Goal: Task Accomplishment & Management: Use online tool/utility

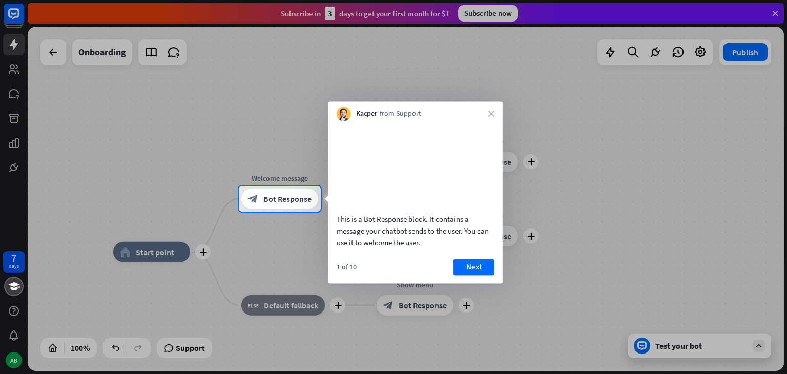
drag, startPoint x: 337, startPoint y: 231, endPoint x: 383, endPoint y: 232, distance: 46.1
click at [383, 232] on div "This is a Bot Response block. It contains a message your chatbot sends to the u…" at bounding box center [416, 230] width 158 height 35
click at [475, 275] on button "Next" at bounding box center [473, 267] width 41 height 16
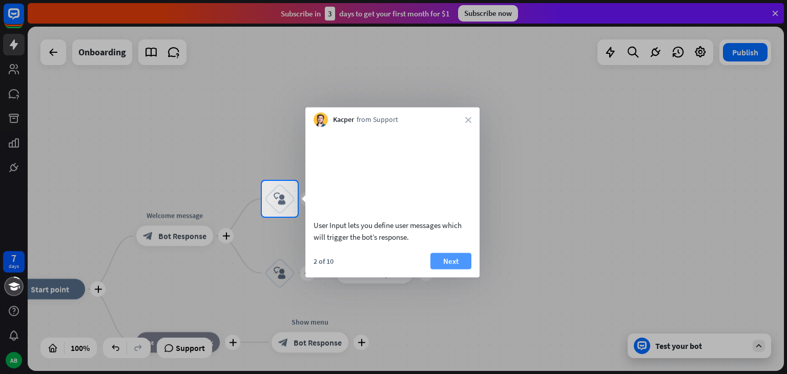
click at [446, 269] on button "Next" at bounding box center [450, 261] width 41 height 16
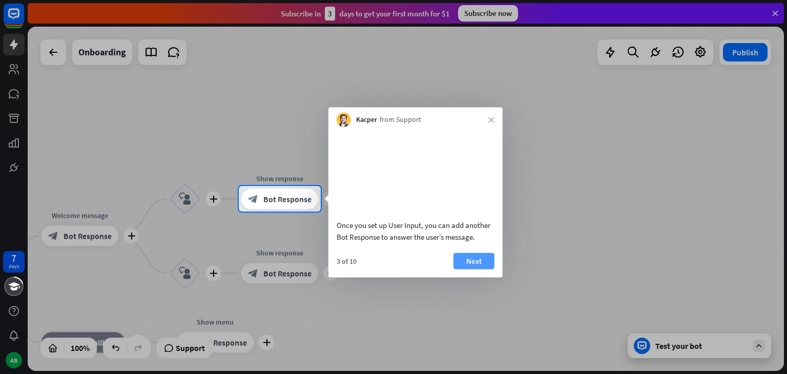
click at [460, 269] on button "Next" at bounding box center [473, 261] width 41 height 16
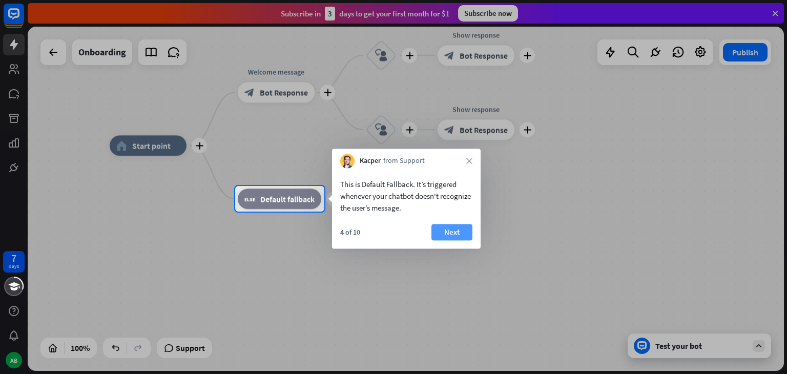
click at [463, 228] on button "Next" at bounding box center [451, 232] width 41 height 16
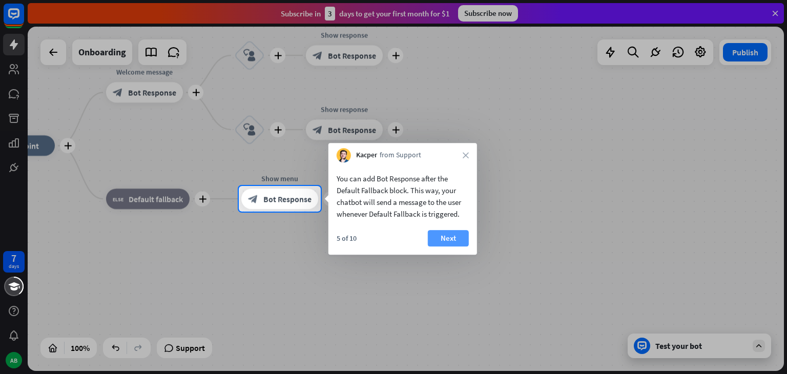
click at [457, 237] on button "Next" at bounding box center [448, 238] width 41 height 16
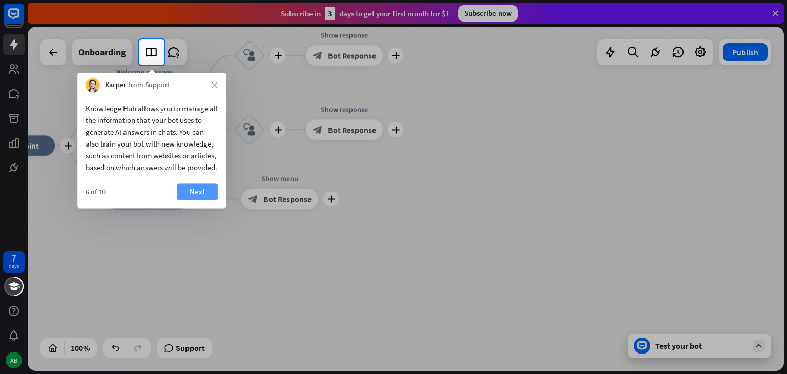
click at [182, 199] on button "Next" at bounding box center [197, 191] width 41 height 16
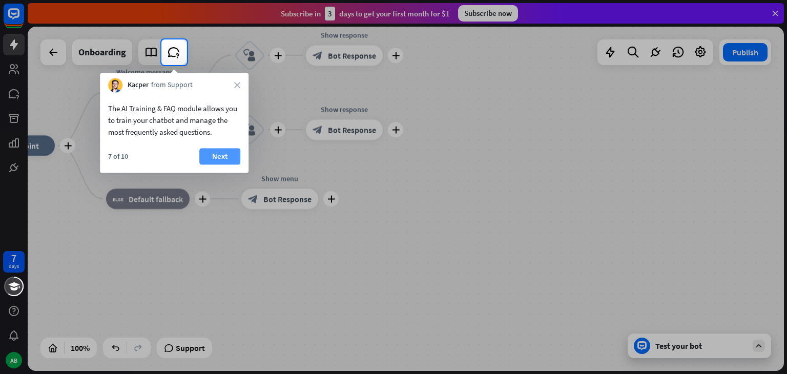
click at [210, 156] on button "Next" at bounding box center [219, 156] width 41 height 16
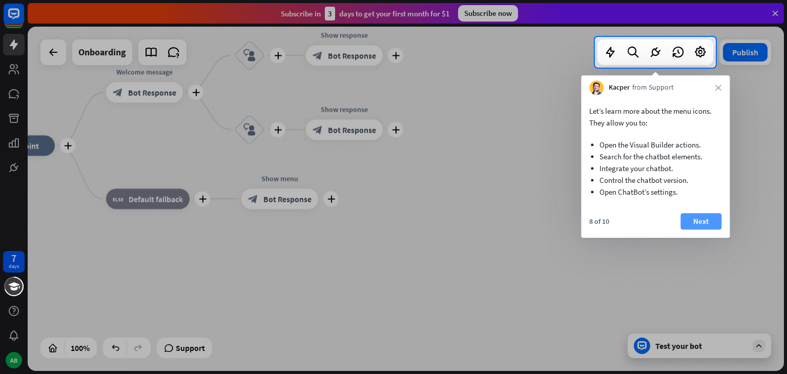
click at [698, 220] on button "Next" at bounding box center [700, 221] width 41 height 16
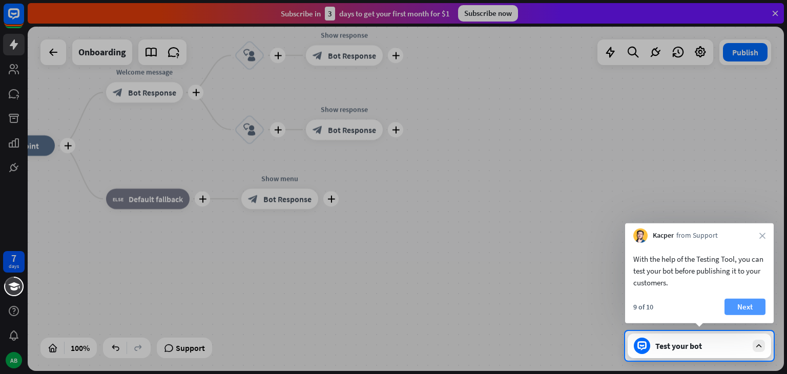
click at [738, 306] on button "Next" at bounding box center [744, 307] width 41 height 16
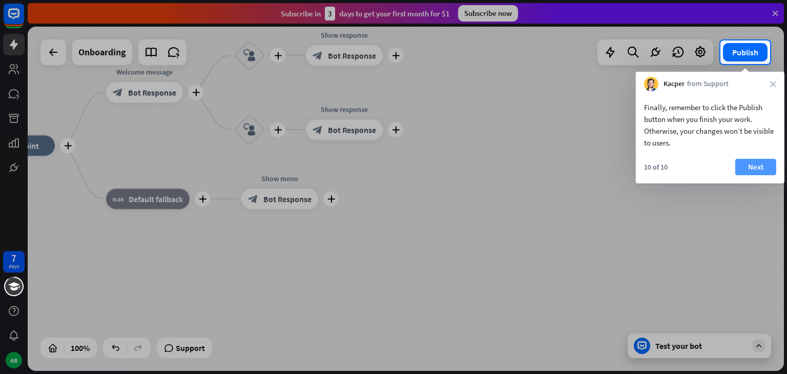
click at [737, 166] on button "Next" at bounding box center [755, 167] width 41 height 16
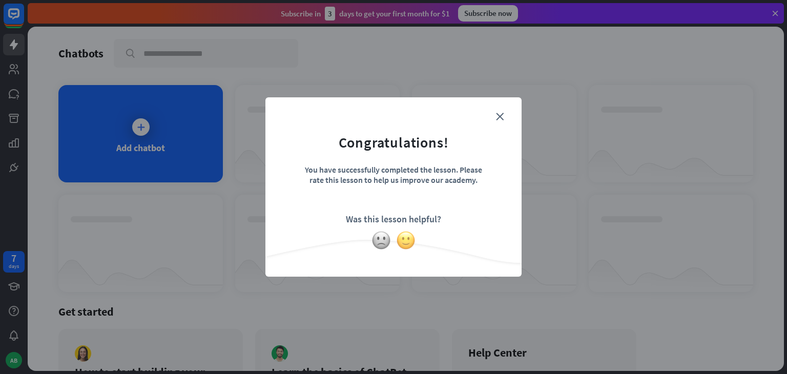
click at [407, 243] on img at bounding box center [405, 240] width 19 height 19
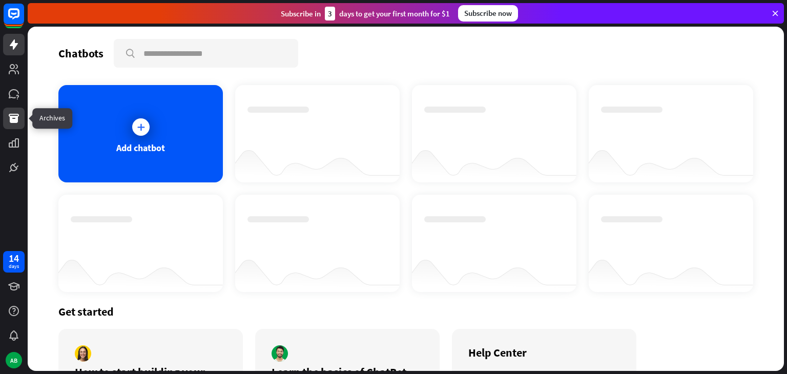
click at [15, 122] on icon at bounding box center [14, 118] width 10 height 9
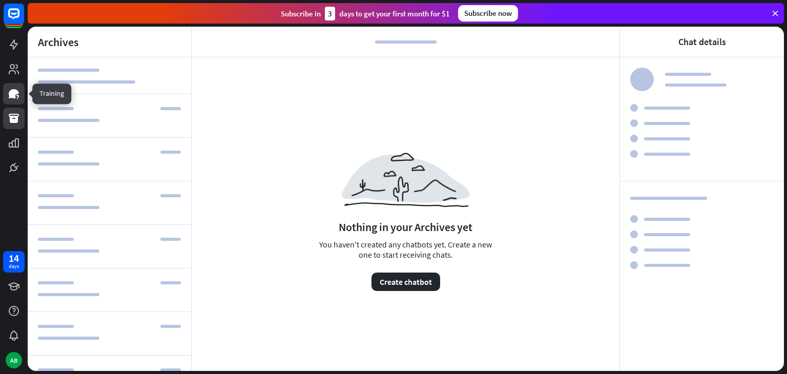
click at [18, 100] on link at bounding box center [14, 94] width 22 height 22
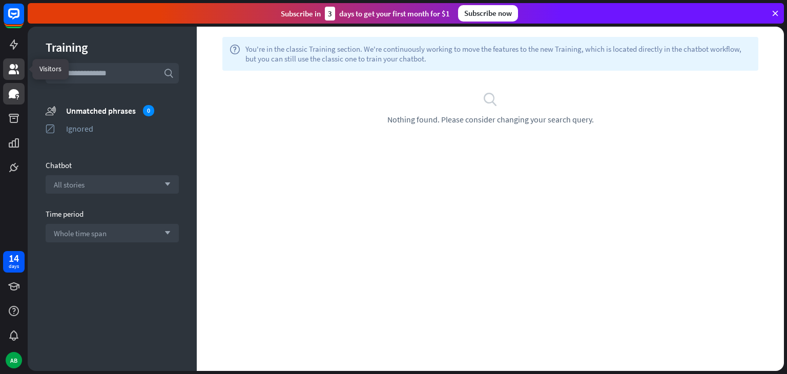
click at [15, 69] on icon at bounding box center [14, 69] width 10 height 10
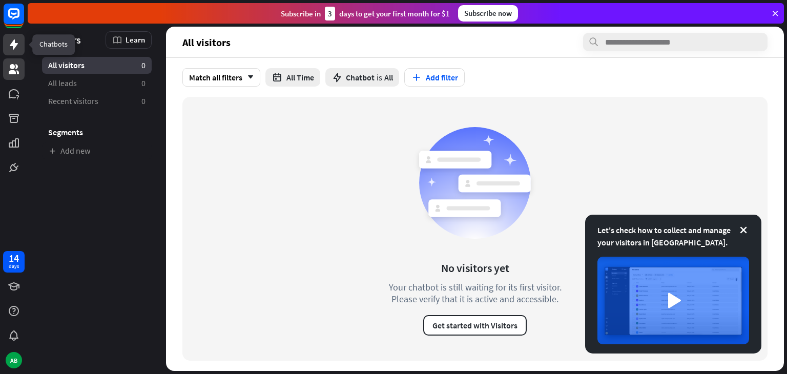
click at [17, 46] on icon at bounding box center [14, 44] width 12 height 12
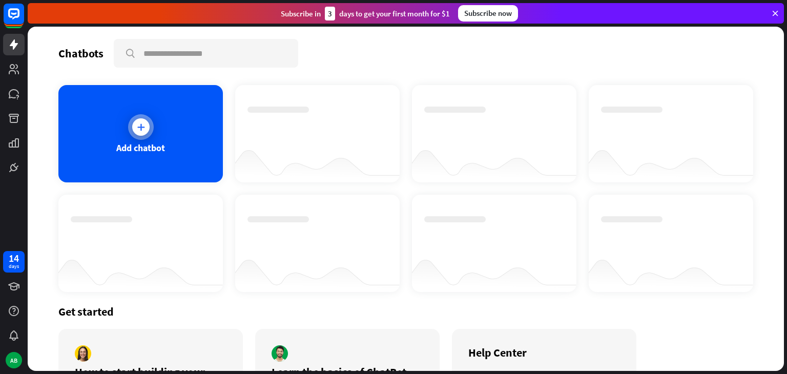
click at [101, 123] on div "Add chatbot" at bounding box center [140, 133] width 164 height 97
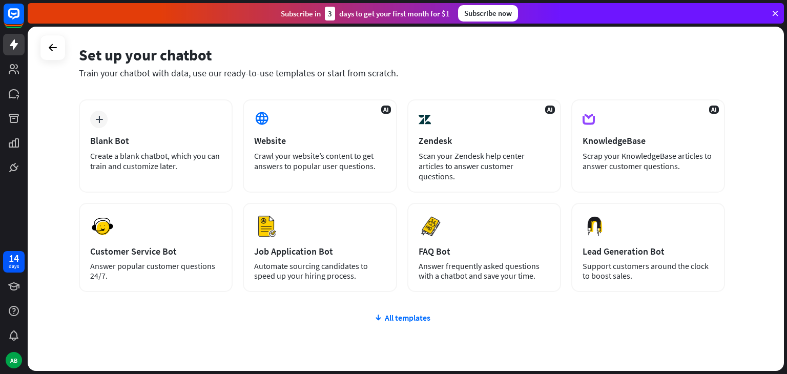
scroll to position [25, 0]
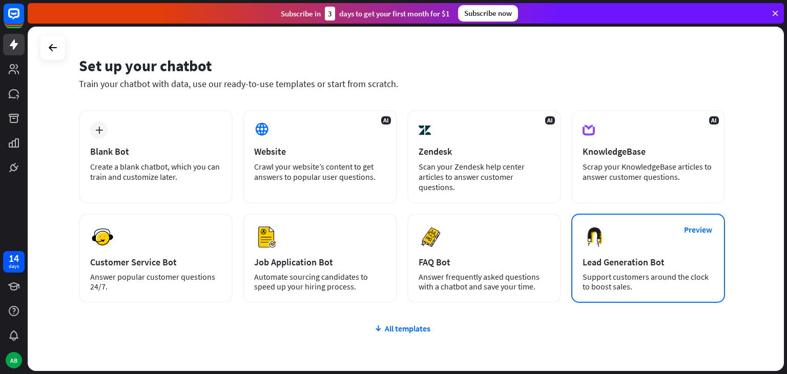
click at [656, 226] on div "Preview Lead Generation Bot Support customers around the clock to boost sales." at bounding box center [648, 258] width 154 height 89
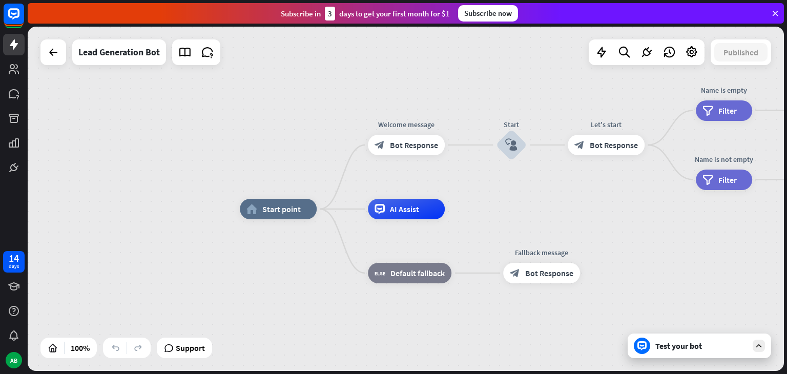
drag, startPoint x: 423, startPoint y: 210, endPoint x: 487, endPoint y: 221, distance: 65.1
click at [487, 221] on div "home_2 Start point Welcome message block_bot_response Bot Response Start block_…" at bounding box center [618, 381] width 756 height 344
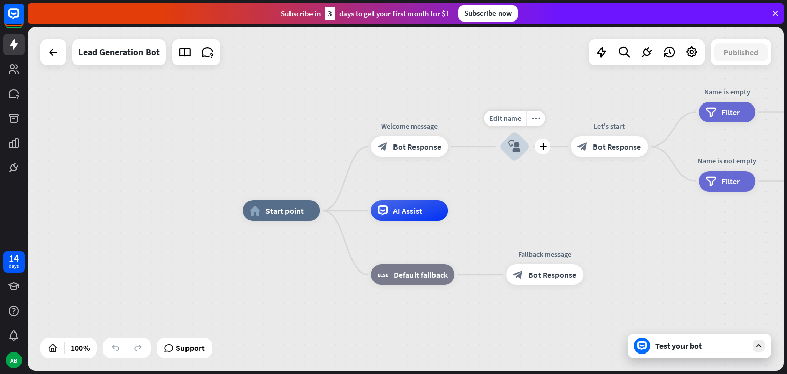
click at [508, 154] on div "block_user_input" at bounding box center [514, 146] width 31 height 31
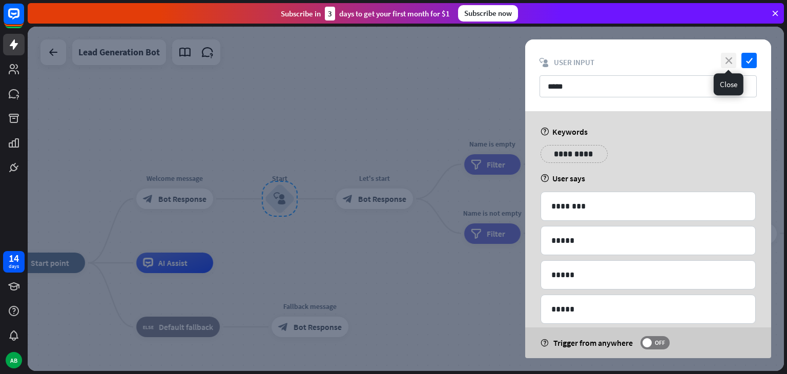
click at [729, 62] on icon "close" at bounding box center [728, 60] width 15 height 15
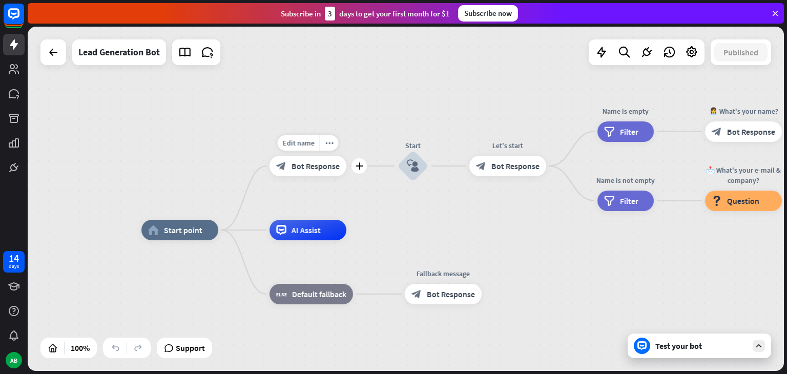
click at [312, 174] on div "block_bot_response Bot Response" at bounding box center [307, 166] width 77 height 20
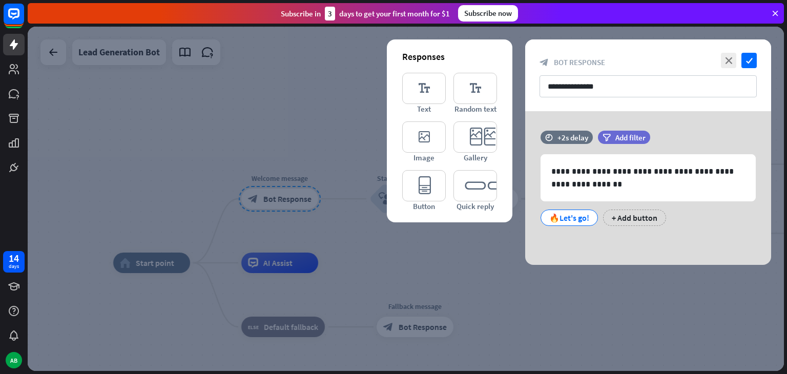
click at [312, 143] on div at bounding box center [406, 199] width 756 height 344
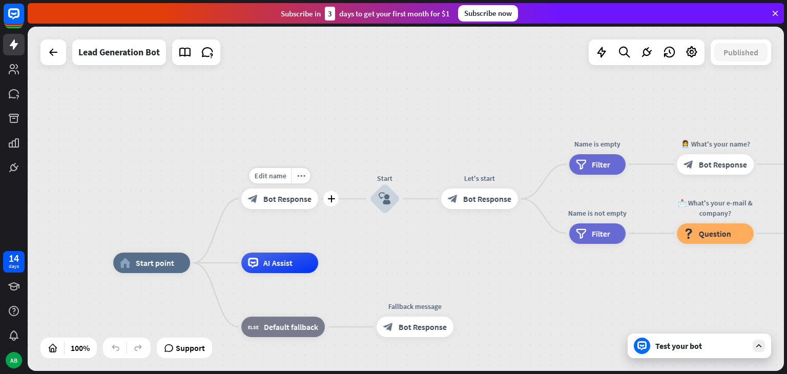
click at [295, 201] on span "Bot Response" at bounding box center [287, 199] width 48 height 10
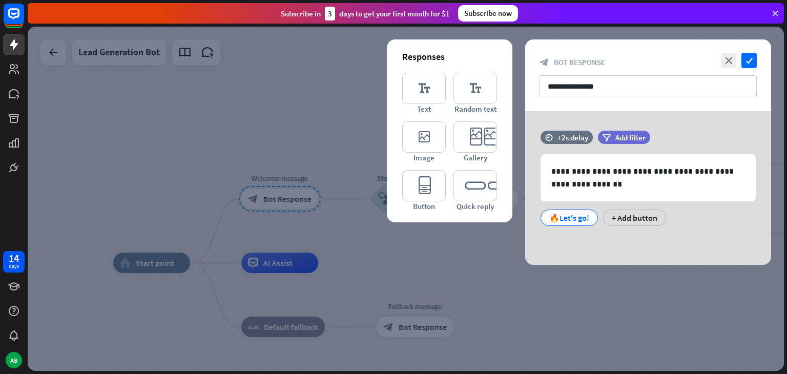
click at [324, 124] on div at bounding box center [406, 199] width 756 height 344
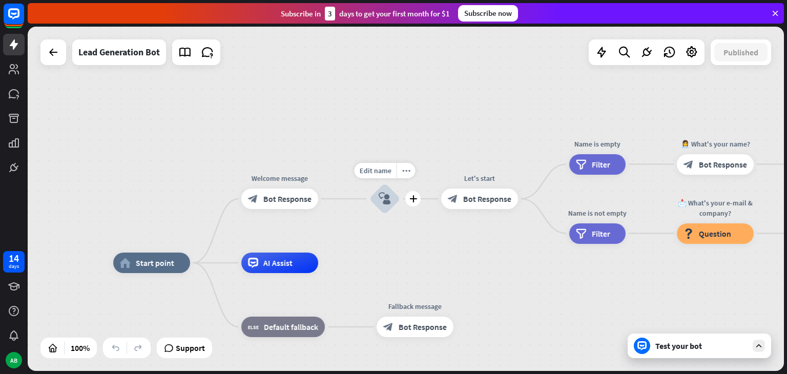
click at [389, 202] on icon "block_user_input" at bounding box center [385, 199] width 12 height 12
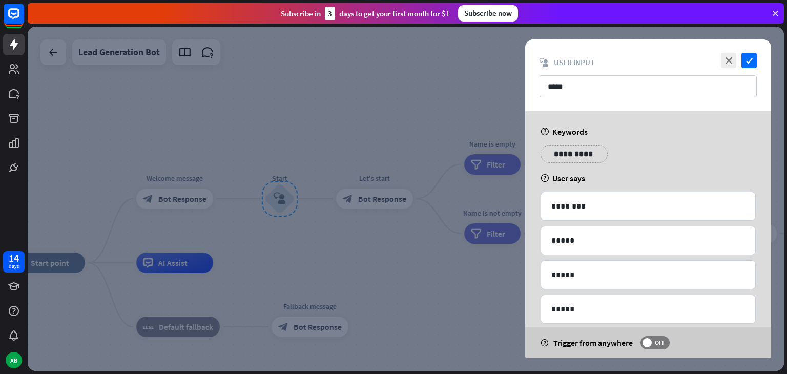
click at [613, 98] on div "close check block_user_input User Input *****" at bounding box center [648, 75] width 246 height 72
click at [582, 87] on input "*****" at bounding box center [647, 86] width 217 height 22
click at [348, 143] on div at bounding box center [406, 199] width 756 height 344
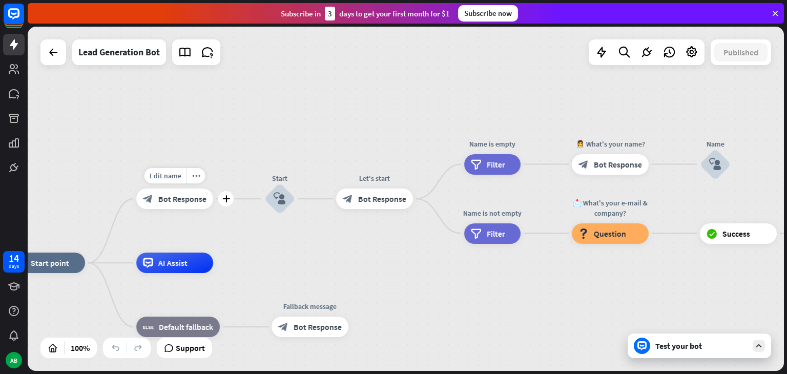
click at [207, 201] on div "block_bot_response Bot Response" at bounding box center [174, 199] width 77 height 20
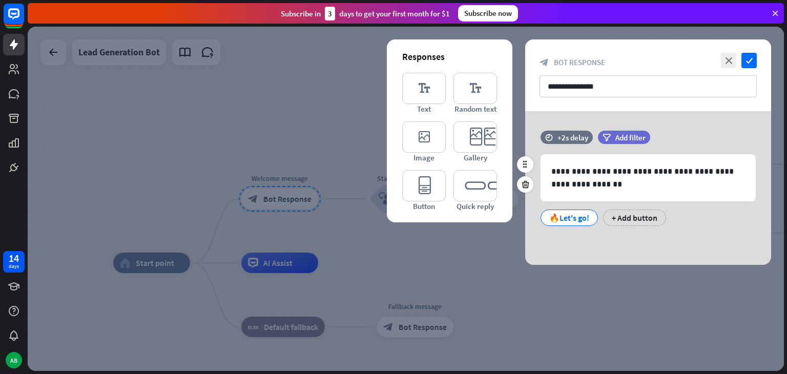
click at [570, 218] on div "🔥Let's go!" at bounding box center [569, 217] width 40 height 15
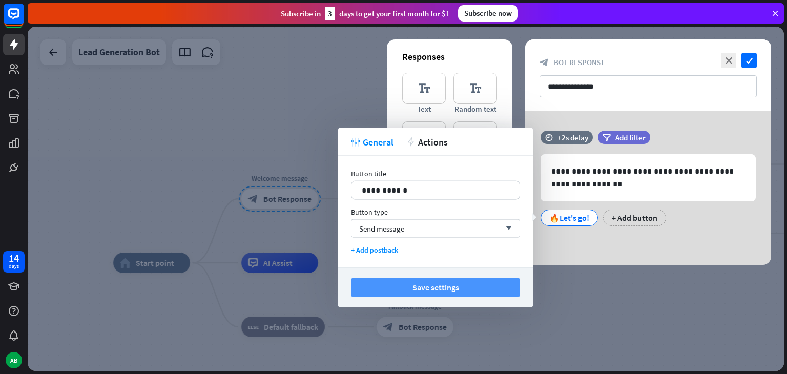
click at [454, 293] on button "Save settings" at bounding box center [435, 287] width 169 height 19
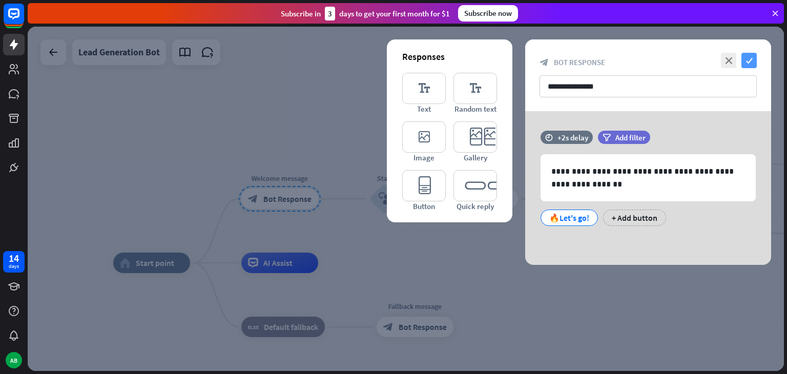
click at [748, 58] on icon "check" at bounding box center [748, 60] width 15 height 15
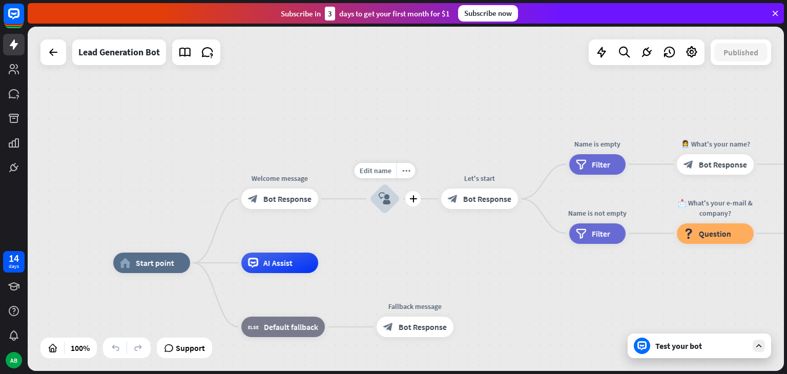
click at [379, 206] on div "block_user_input" at bounding box center [384, 198] width 31 height 31
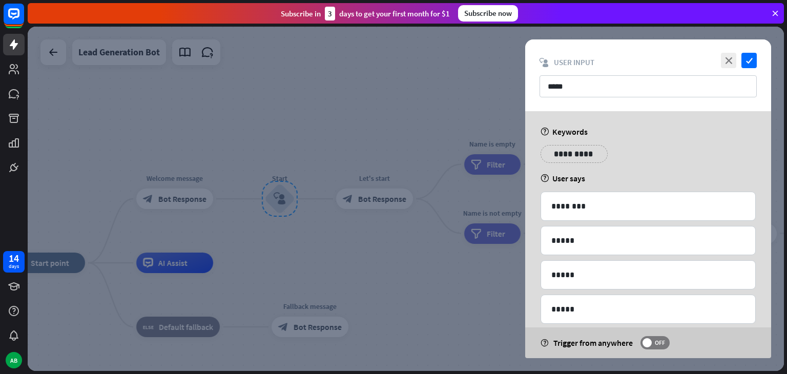
click at [373, 200] on div at bounding box center [406, 199] width 756 height 344
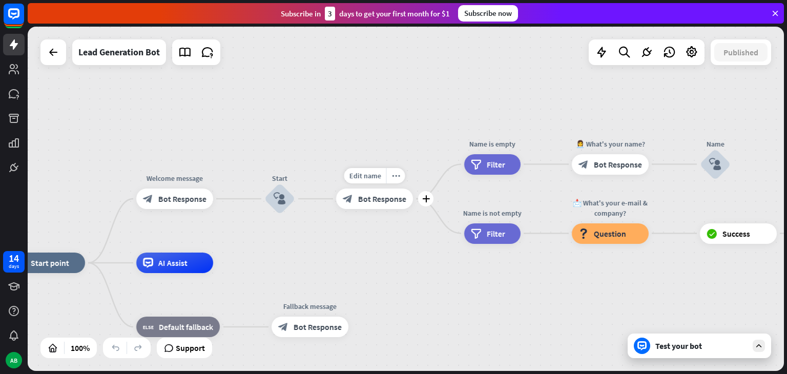
click at [373, 200] on span "Bot Response" at bounding box center [382, 199] width 48 height 10
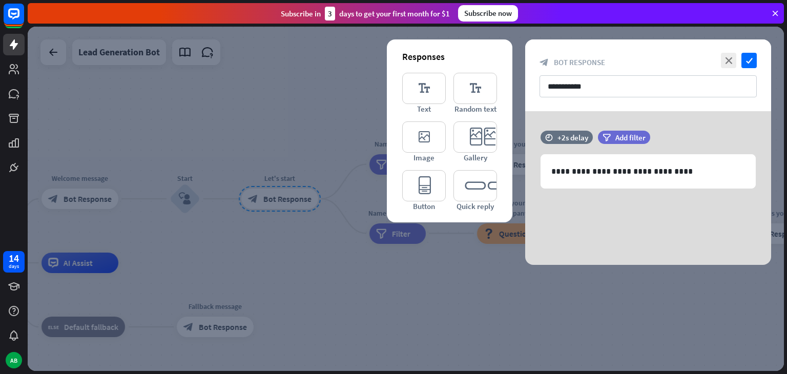
click at [346, 212] on div at bounding box center [406, 199] width 756 height 344
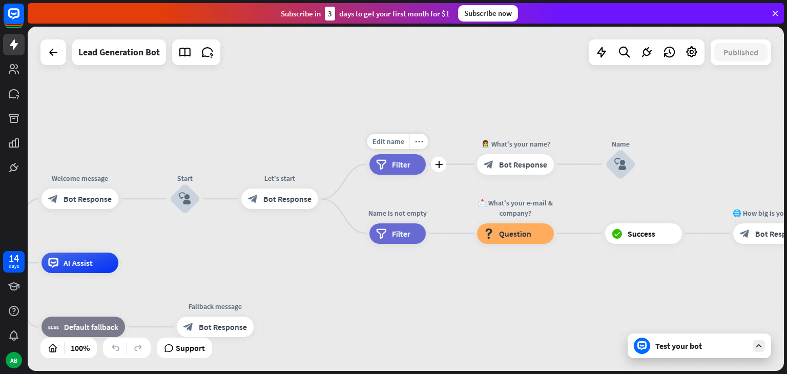
click at [383, 170] on div "filter Filter" at bounding box center [397, 164] width 56 height 20
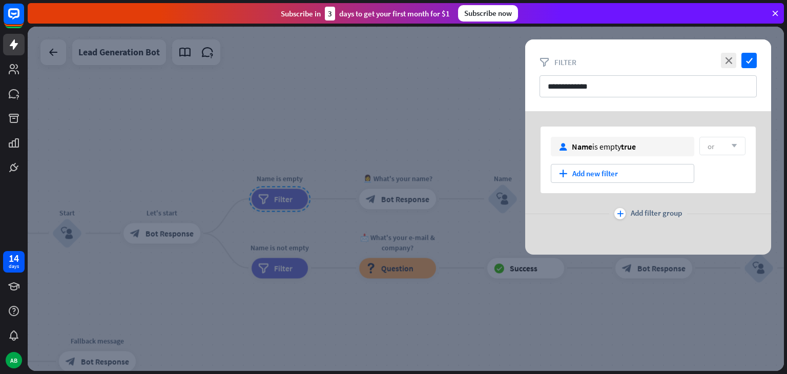
drag, startPoint x: 406, startPoint y: 156, endPoint x: 332, endPoint y: 156, distance: 73.8
click at [332, 156] on div at bounding box center [406, 199] width 756 height 344
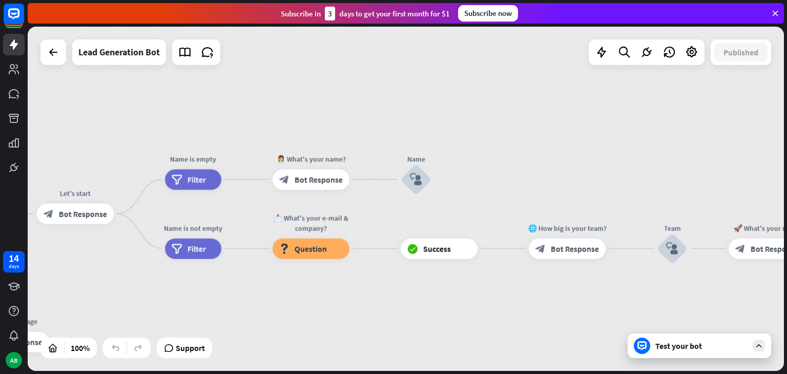
drag, startPoint x: 398, startPoint y: 153, endPoint x: 311, endPoint y: 134, distance: 88.7
click at [311, 134] on div "home_2 Start point Welcome message block_bot_response Bot Response Start block_…" at bounding box center [406, 199] width 756 height 344
click at [744, 343] on div "Test your bot" at bounding box center [701, 346] width 92 height 10
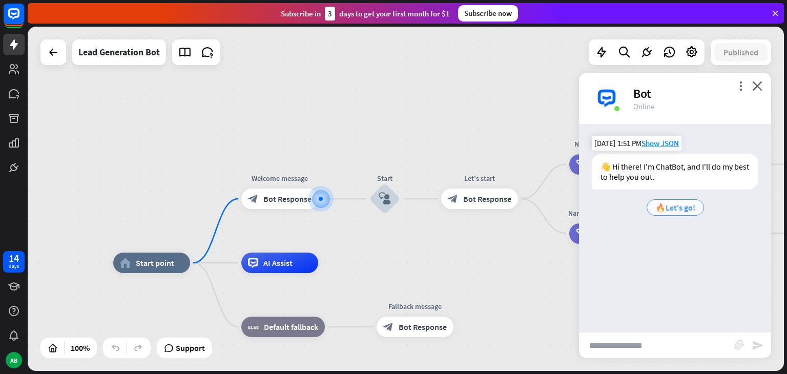
click at [682, 206] on span "🔥Let's go!" at bounding box center [675, 207] width 40 height 10
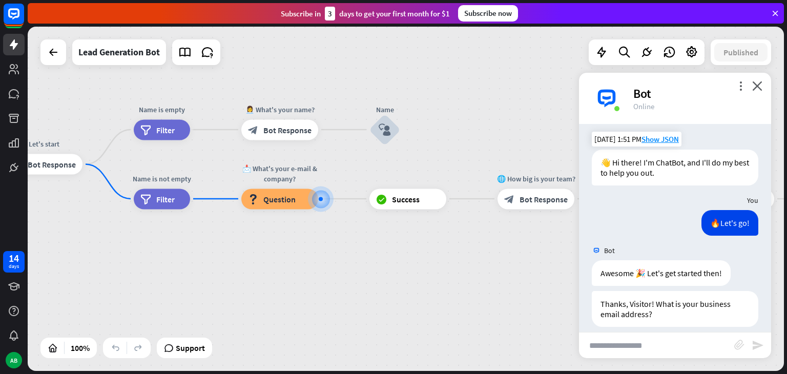
scroll to position [14, 0]
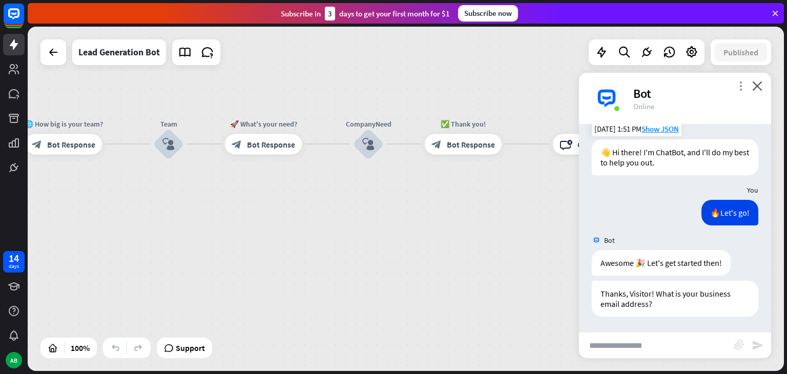
click at [743, 89] on icon "more_vert" at bounding box center [741, 86] width 10 height 10
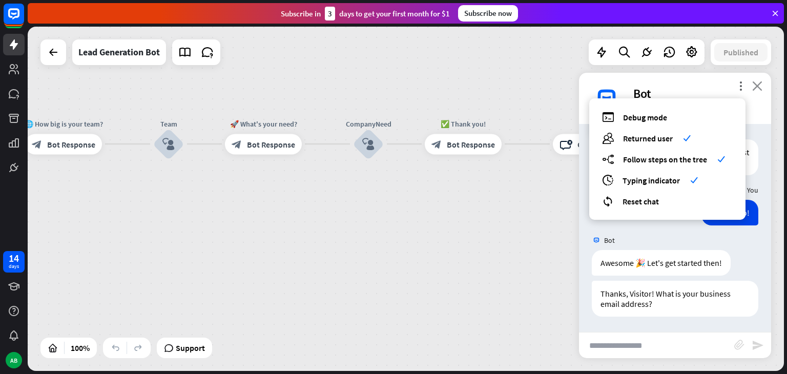
click at [757, 83] on icon "close" at bounding box center [757, 86] width 10 height 10
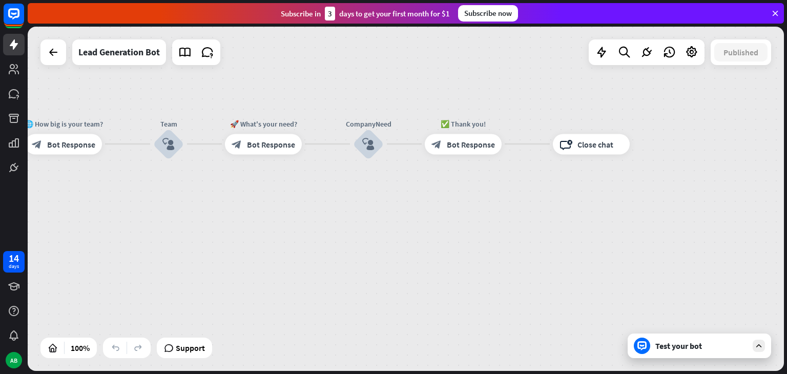
click at [675, 331] on div "home_2 Start point Welcome message block_bot_response Bot Response Start block_…" at bounding box center [406, 199] width 756 height 344
click at [688, 353] on div "Test your bot" at bounding box center [699, 345] width 143 height 25
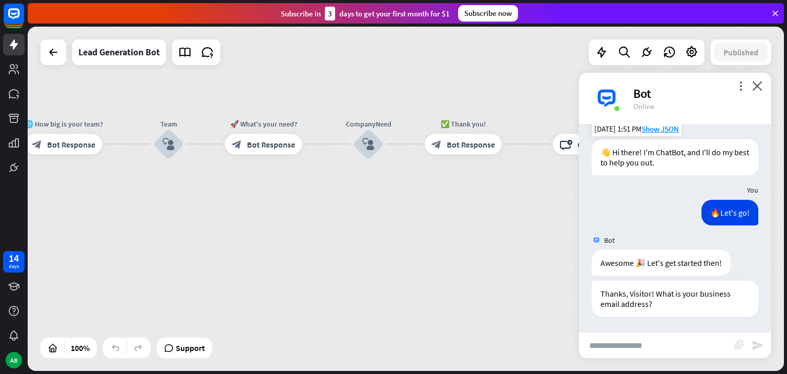
click at [633, 348] on input "text" at bounding box center [656, 345] width 155 height 26
type input "**********"
click at [757, 345] on icon "send" at bounding box center [758, 345] width 12 height 12
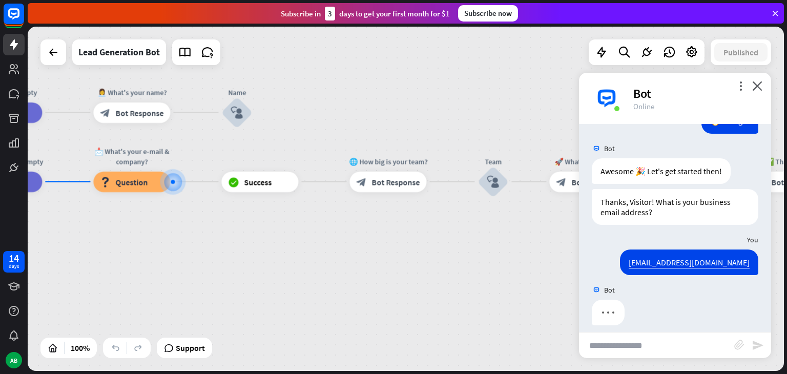
scroll to position [115, 0]
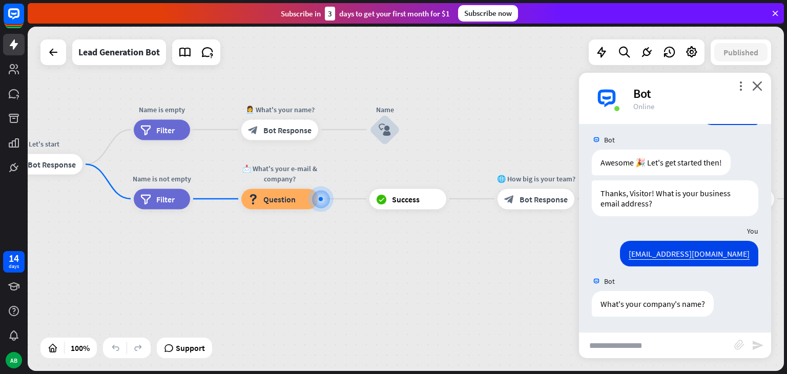
click at [641, 351] on input "text" at bounding box center [656, 345] width 155 height 26
type input "**********"
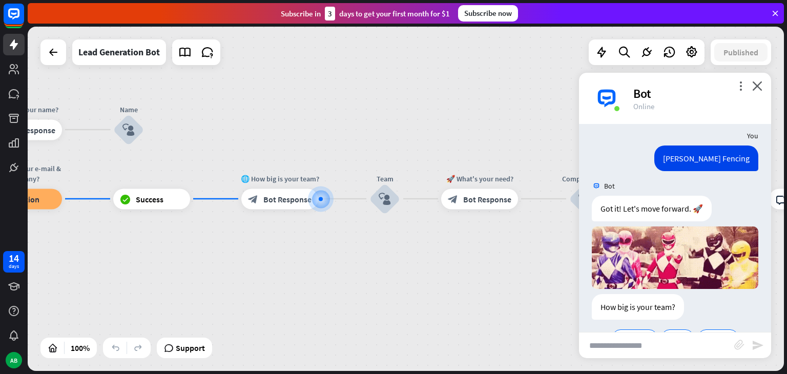
scroll to position [359, 0]
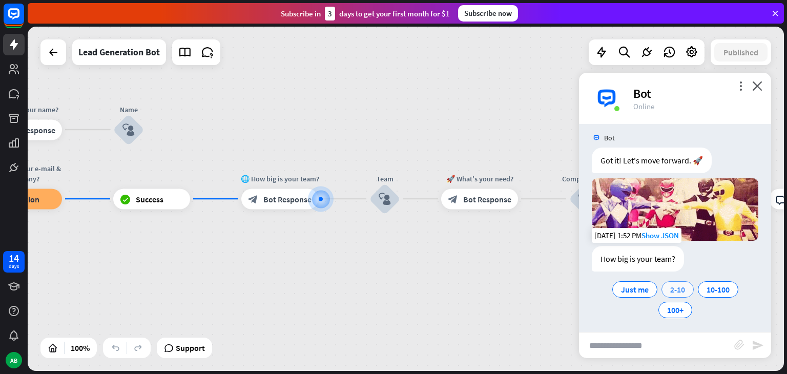
click at [670, 285] on span "2-10" at bounding box center [677, 289] width 15 height 10
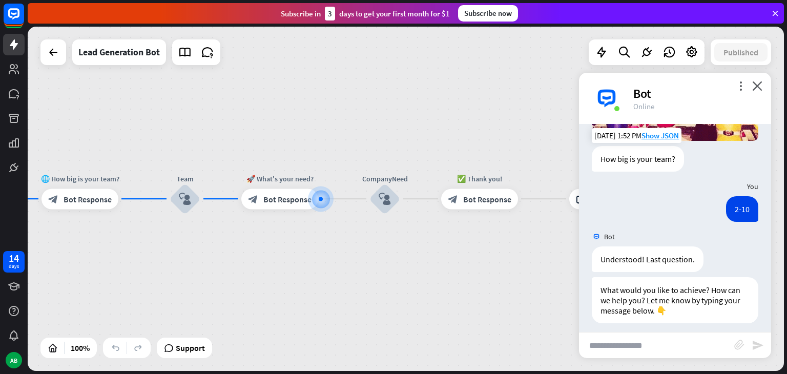
scroll to position [462, 0]
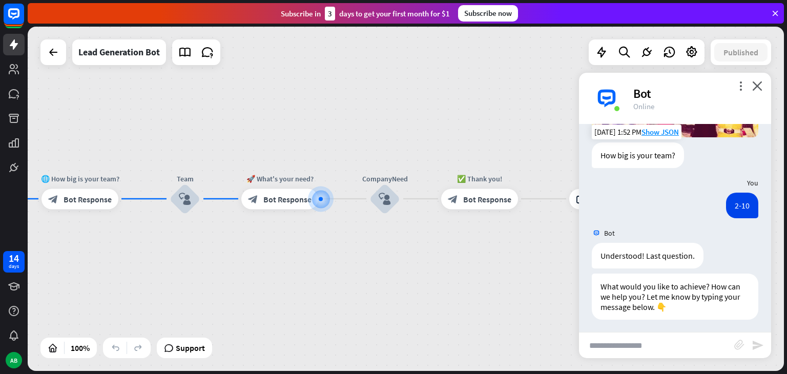
click at [666, 336] on input "text" at bounding box center [656, 345] width 155 height 26
type input "**********"
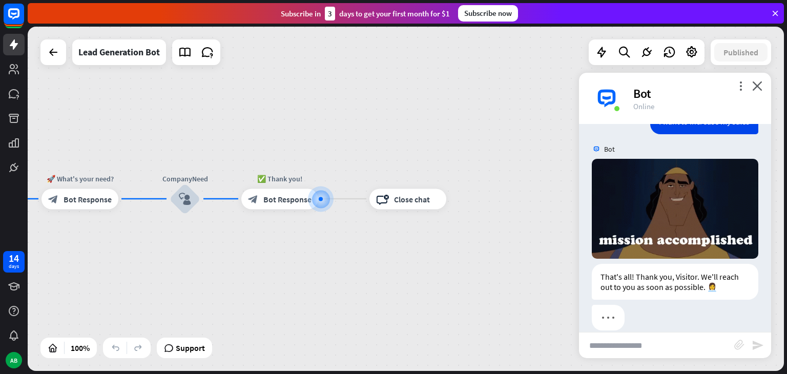
scroll to position [704, 0]
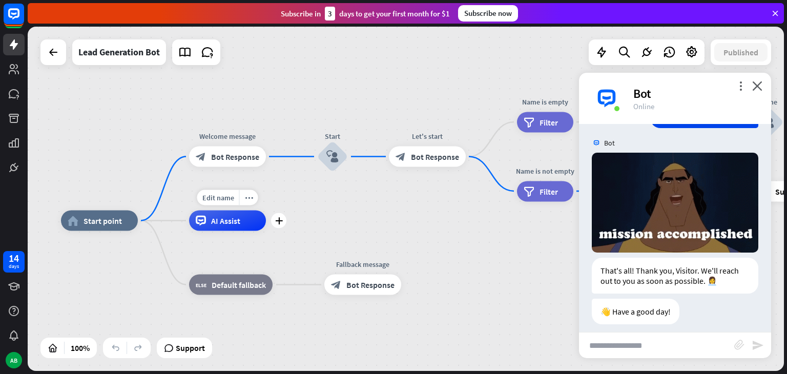
click at [220, 222] on span "AI Assist" at bounding box center [225, 221] width 29 height 10
click at [152, 179] on div "home_2 Start point Welcome message block_bot_response Bot Response Start block_…" at bounding box center [406, 199] width 756 height 344
click at [220, 264] on span "Edit name" at bounding box center [221, 261] width 32 height 9
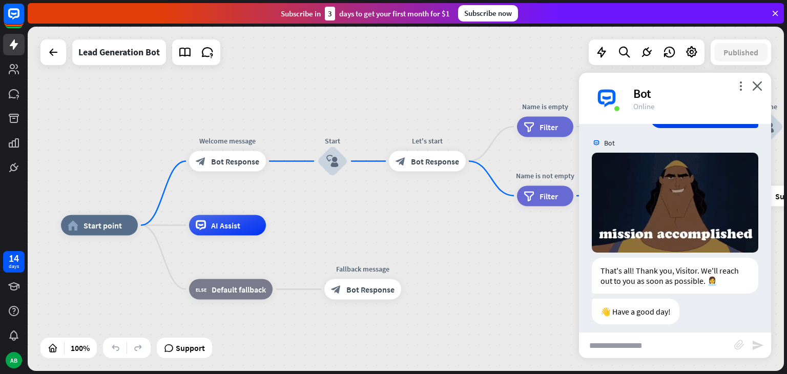
click at [622, 341] on input "text" at bounding box center [656, 345] width 155 height 26
click at [736, 88] on icon "more_vert" at bounding box center [741, 86] width 10 height 10
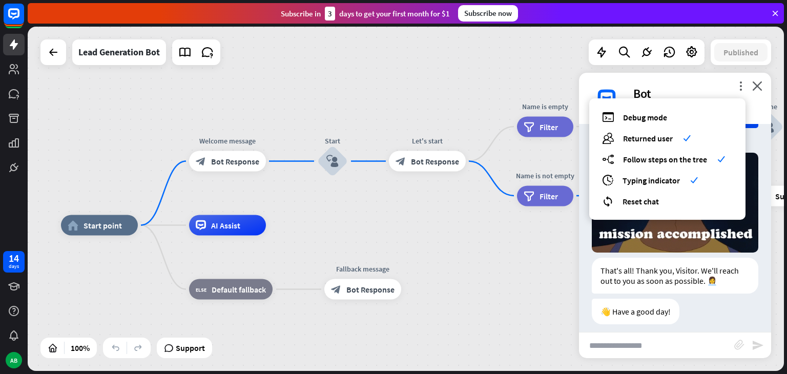
click at [707, 89] on div "Bot" at bounding box center [696, 94] width 126 height 16
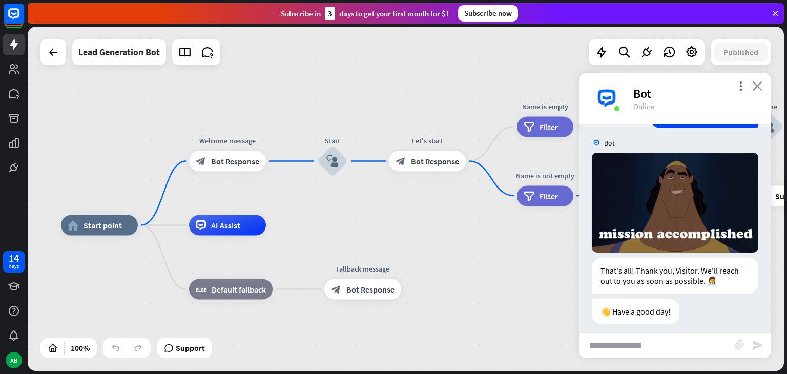
click at [754, 84] on icon "close" at bounding box center [757, 86] width 10 height 10
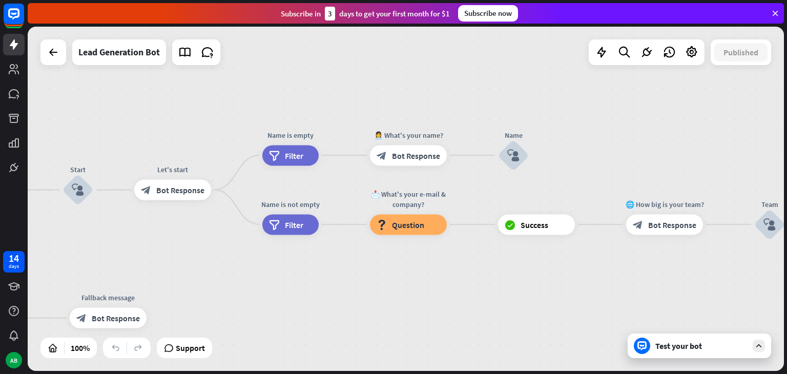
drag, startPoint x: 699, startPoint y: 95, endPoint x: 433, endPoint y: 126, distance: 268.1
click at [433, 145] on div "Edit name more_horiz plus 👩‍💼 What's your name? block_bot_response Bot Response" at bounding box center [408, 155] width 77 height 20
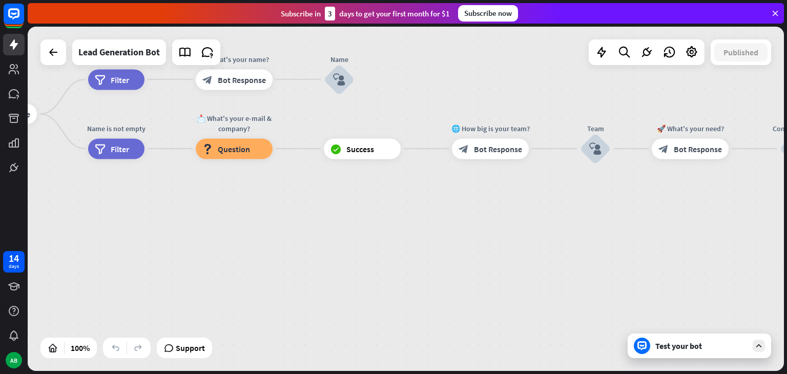
drag, startPoint x: 566, startPoint y: 193, endPoint x: 404, endPoint y: 115, distance: 180.1
click at [404, 115] on div "home_2 Start point Welcome message block_bot_response Bot Response Start block_…" at bounding box center [406, 199] width 756 height 344
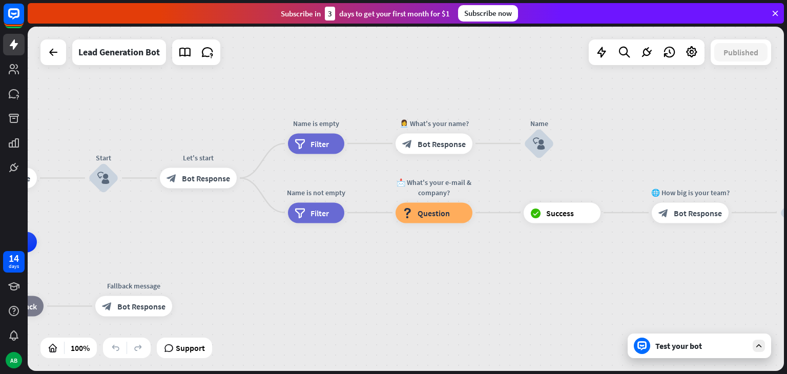
drag, startPoint x: 500, startPoint y: 195, endPoint x: 700, endPoint y: 259, distance: 209.8
click at [700, 259] on div "home_2 Start point Welcome message block_bot_response Bot Response Start block_…" at bounding box center [406, 199] width 756 height 344
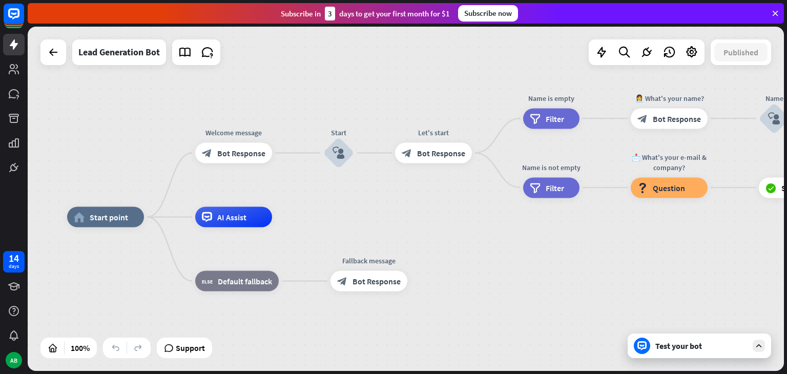
drag, startPoint x: 234, startPoint y: 235, endPoint x: 469, endPoint y: 210, distance: 236.5
click at [469, 210] on div "home_2 Start point Welcome message block_bot_response Bot Response Start block_…" at bounding box center [406, 199] width 756 height 344
click at [126, 222] on div "home_2 Start point" at bounding box center [105, 217] width 77 height 20
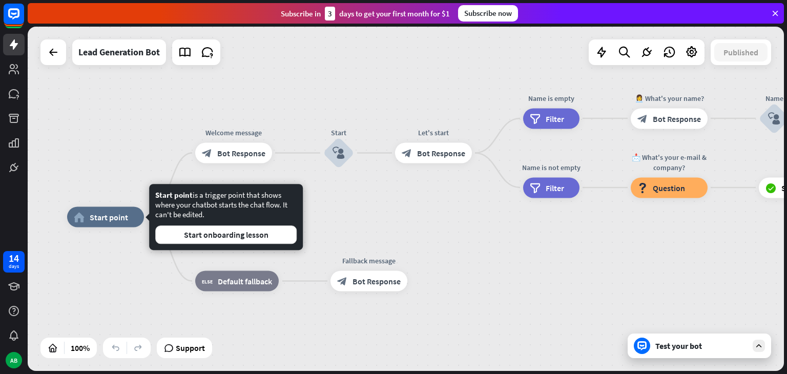
drag, startPoint x: 126, startPoint y: 222, endPoint x: 270, endPoint y: 244, distance: 146.2
click at [270, 244] on body "14 days AB close Product Help First steps Get started with ChatBot Help Center …" at bounding box center [393, 187] width 787 height 374
click at [330, 213] on div "home_2 Start point Welcome message block_bot_response Bot Response Start block_…" at bounding box center [406, 199] width 756 height 344
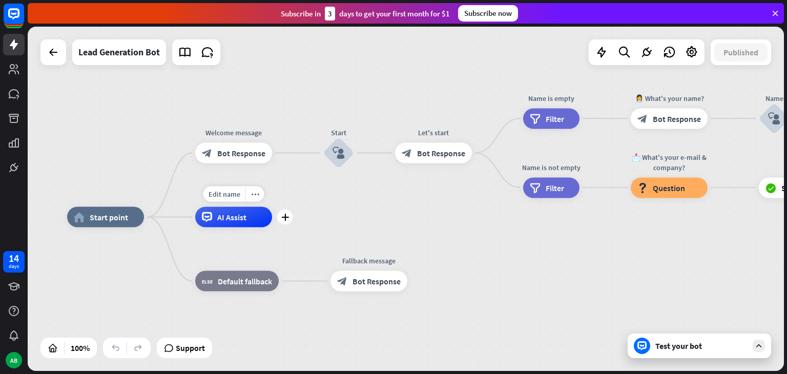
click at [229, 218] on span "AI Assist" at bounding box center [231, 217] width 29 height 10
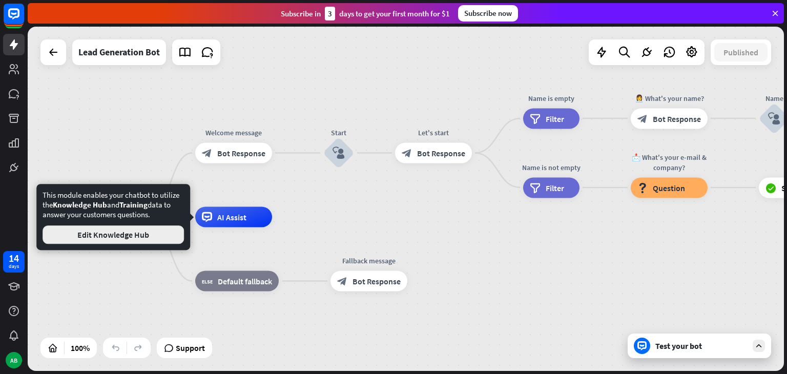
click at [158, 240] on button "Edit Knowledge Hub" at bounding box center [113, 234] width 141 height 18
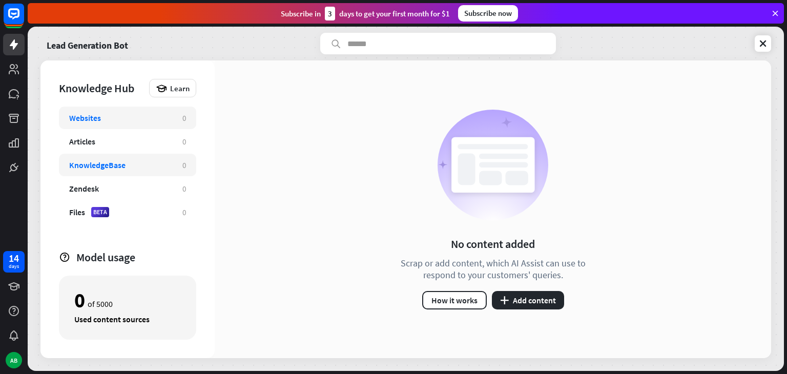
click at [172, 166] on div "KnowledgeBase 0" at bounding box center [127, 165] width 137 height 23
click at [526, 297] on button "plus Add content" at bounding box center [528, 300] width 72 height 18
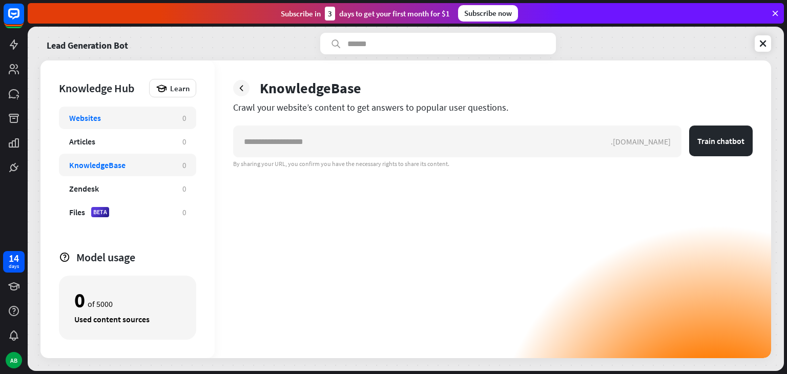
click at [158, 109] on div "Websites 0" at bounding box center [127, 118] width 137 height 23
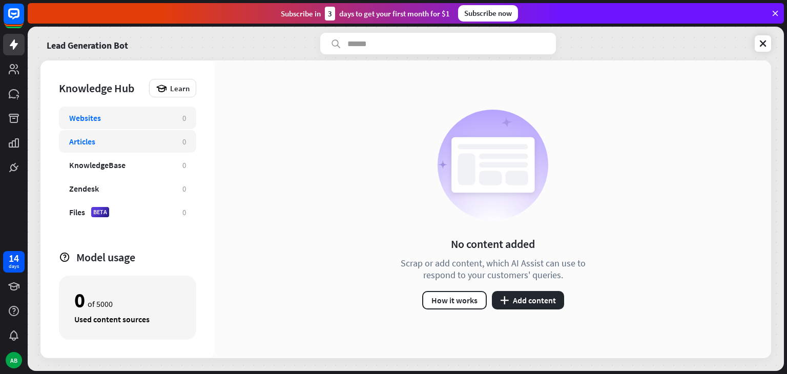
click at [158, 134] on div "Articles 0" at bounding box center [127, 141] width 137 height 23
click at [514, 297] on button "plus Add content" at bounding box center [528, 300] width 72 height 18
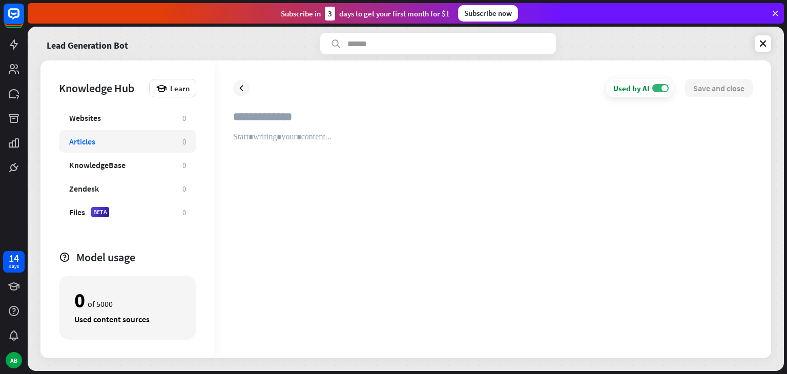
paste input "**********"
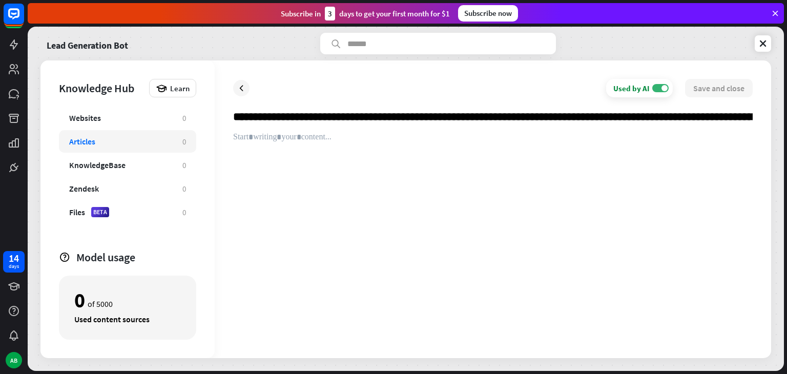
scroll to position [0, 15590]
type input "**********"
click at [368, 145] on div at bounding box center [492, 235] width 519 height 207
paste div
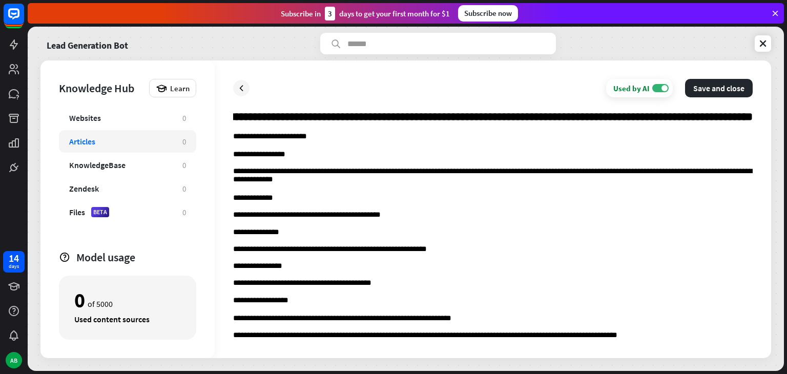
scroll to position [0, 15590]
drag, startPoint x: 361, startPoint y: 119, endPoint x: 786, endPoint y: 117, distance: 425.7
click at [786, 117] on div "**********" at bounding box center [407, 200] width 759 height 347
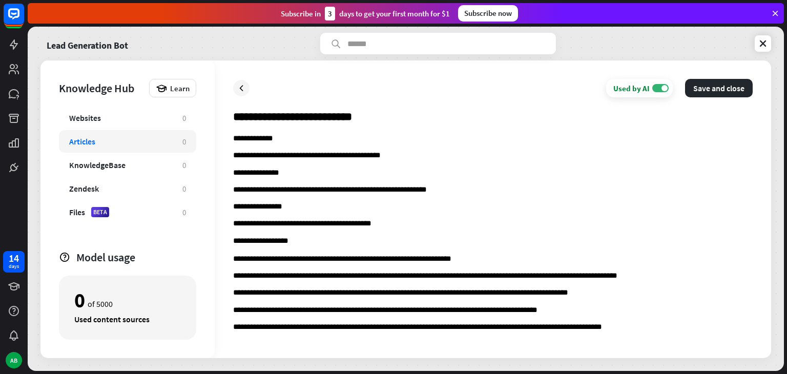
scroll to position [60, 0]
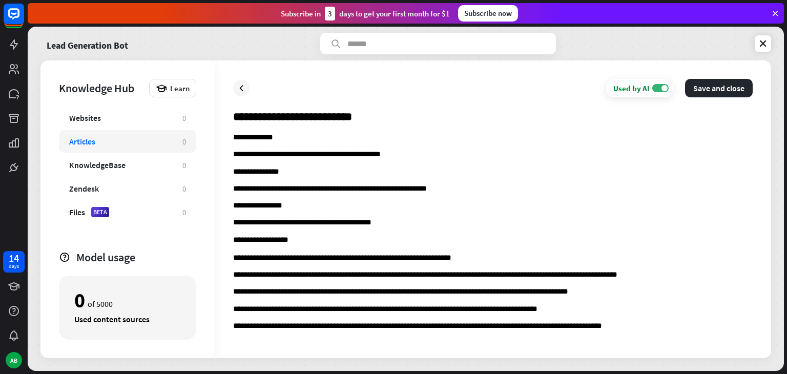
type input "**********"
drag, startPoint x: 393, startPoint y: 158, endPoint x: 234, endPoint y: 155, distance: 158.8
click at [234, 155] on p "**********" at bounding box center [492, 154] width 519 height 9
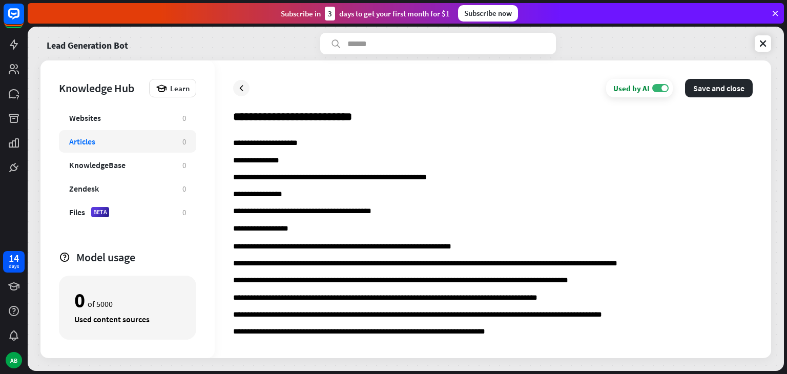
click at [440, 177] on p "**********" at bounding box center [492, 177] width 519 height 9
drag, startPoint x: 334, startPoint y: 178, endPoint x: 225, endPoint y: 176, distance: 108.6
click at [225, 176] on div "**********" at bounding box center [493, 209] width 556 height 298
drag, startPoint x: 451, startPoint y: 180, endPoint x: 330, endPoint y: 180, distance: 120.4
click at [330, 180] on p "**********" at bounding box center [492, 177] width 519 height 9
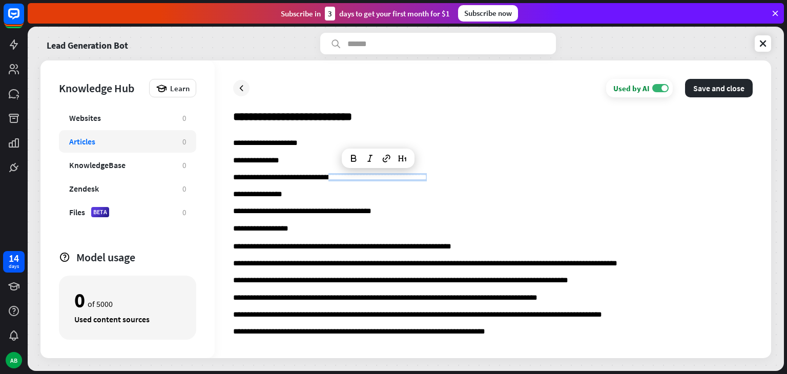
click at [330, 180] on p "**********" at bounding box center [492, 177] width 519 height 9
click at [322, 177] on p "**********" at bounding box center [492, 177] width 519 height 9
drag, startPoint x: 295, startPoint y: 179, endPoint x: 232, endPoint y: 178, distance: 63.0
click at [232, 178] on div "**********" at bounding box center [493, 209] width 556 height 298
click at [358, 179] on p "**********" at bounding box center [492, 177] width 519 height 9
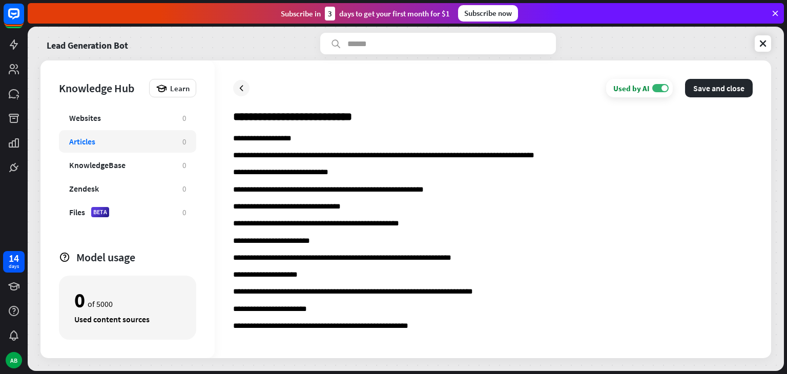
scroll to position [538, 0]
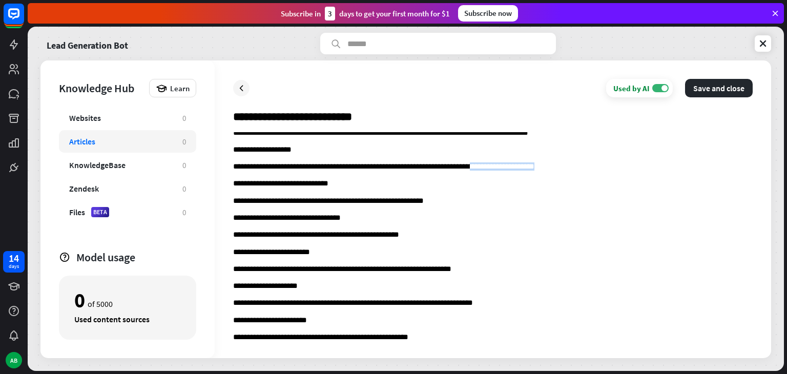
drag, startPoint x: 551, startPoint y: 168, endPoint x: 480, endPoint y: 169, distance: 71.2
click at [480, 169] on p "**********" at bounding box center [492, 166] width 519 height 9
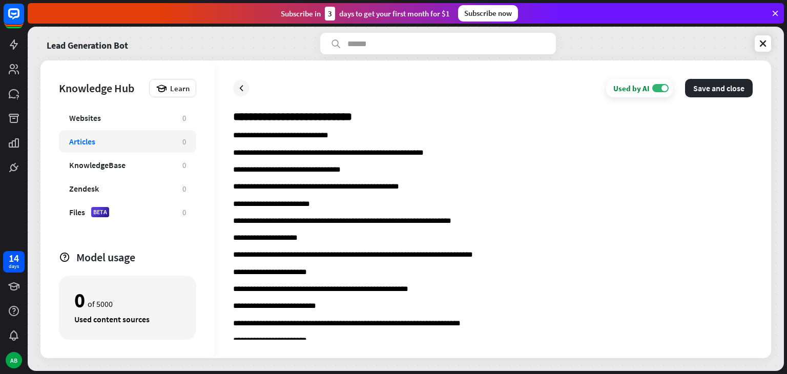
scroll to position [587, 0]
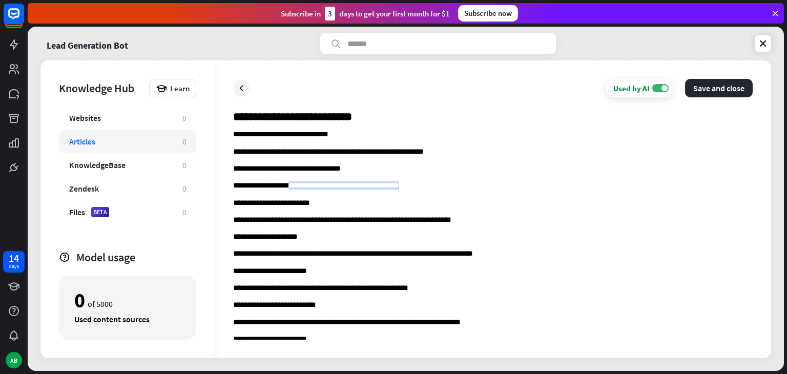
drag, startPoint x: 421, startPoint y: 185, endPoint x: 289, endPoint y: 182, distance: 132.2
click at [289, 182] on div "**********" at bounding box center [492, 91] width 519 height 1092
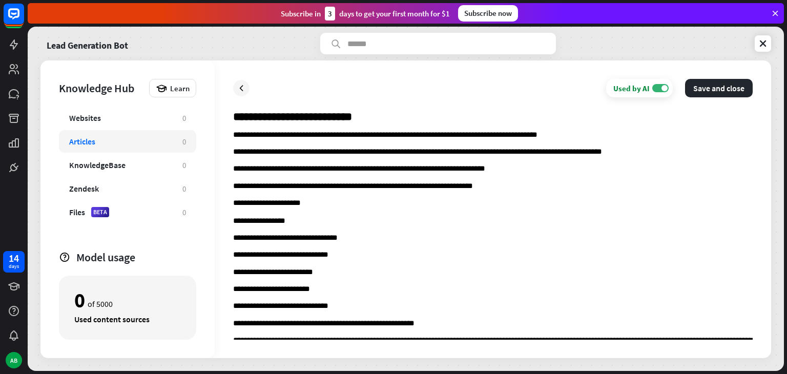
scroll to position [0, 0]
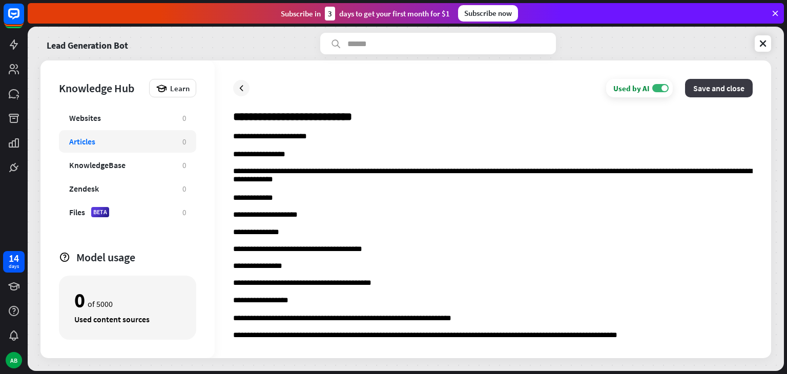
click at [712, 87] on button "Save and close" at bounding box center [719, 88] width 68 height 18
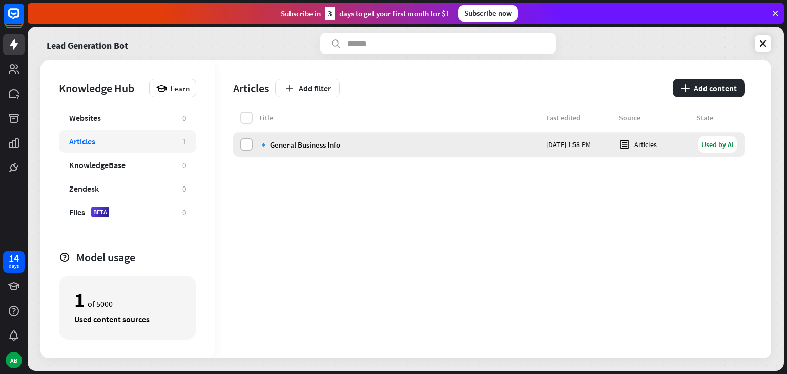
click at [244, 143] on label at bounding box center [246, 144] width 12 height 12
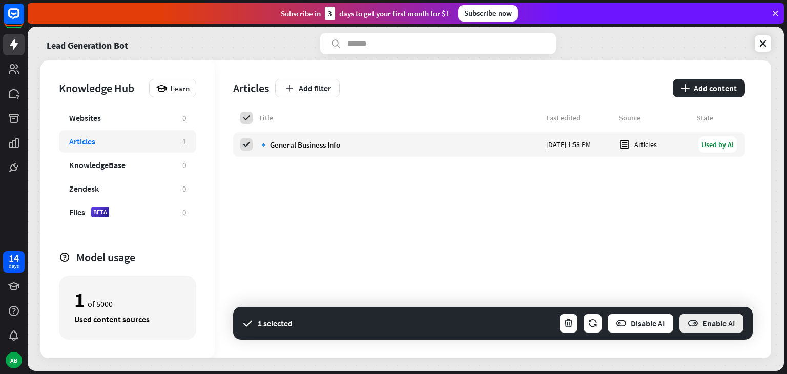
click at [702, 326] on button "Enable AI" at bounding box center [711, 323] width 66 height 20
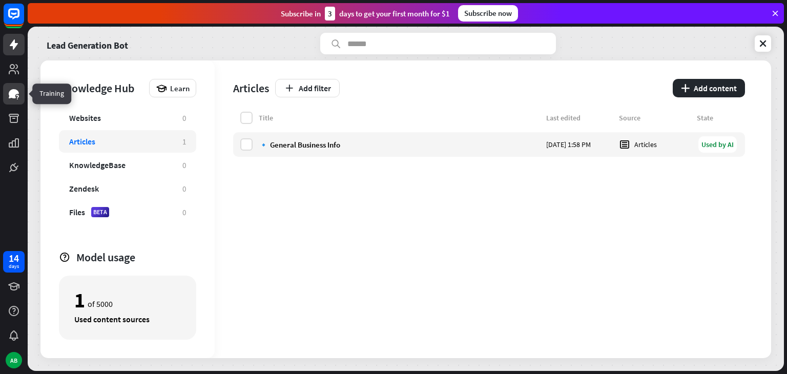
click at [14, 89] on icon at bounding box center [14, 94] width 12 height 12
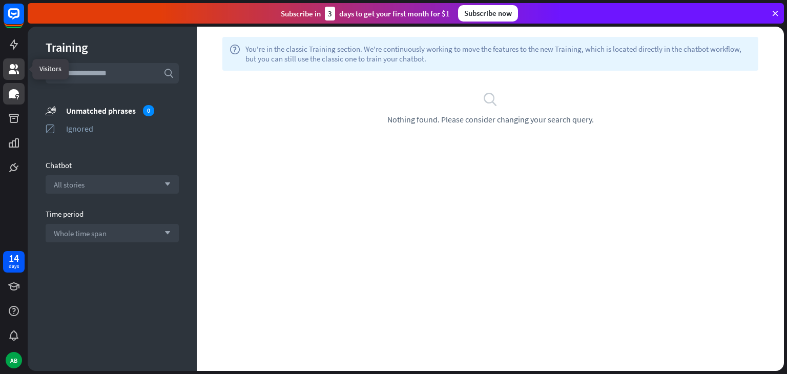
click at [15, 65] on icon at bounding box center [14, 69] width 12 height 12
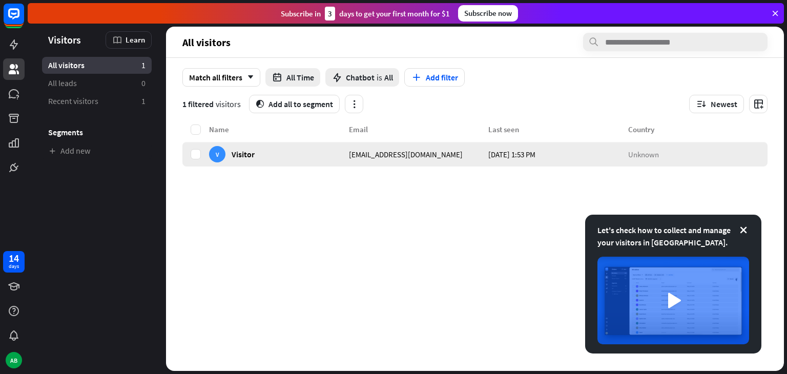
click at [248, 156] on span "Visitor" at bounding box center [243, 154] width 23 height 10
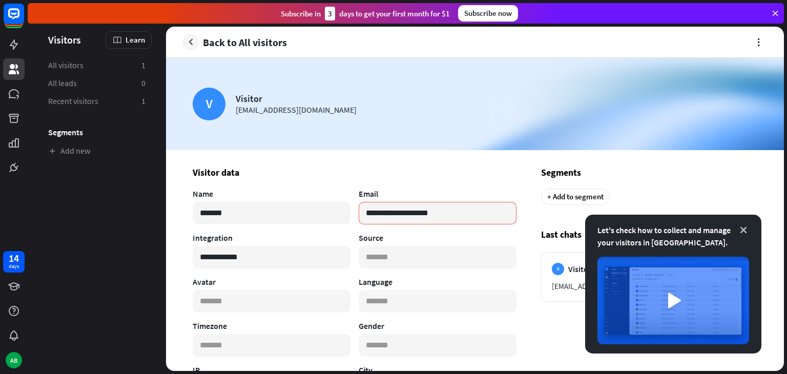
click at [745, 233] on icon at bounding box center [743, 230] width 10 height 10
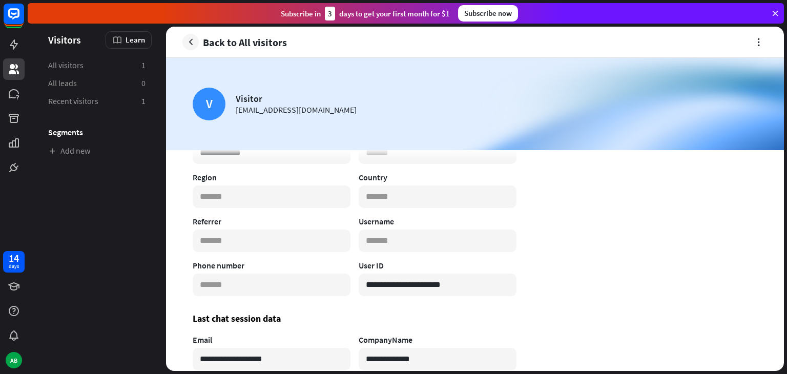
scroll to position [296, 0]
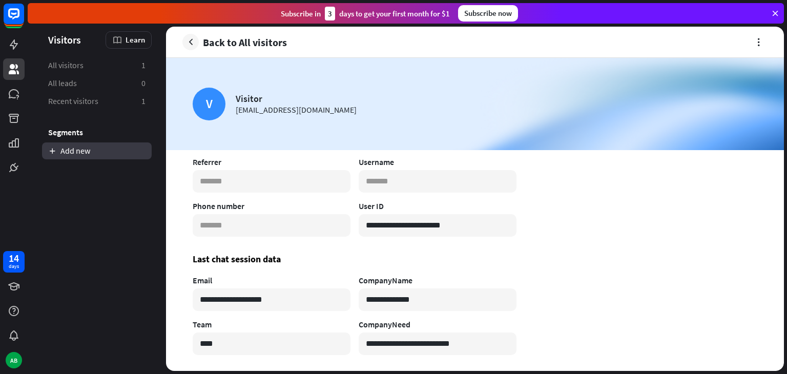
click at [75, 152] on link "Add new" at bounding box center [97, 150] width 110 height 17
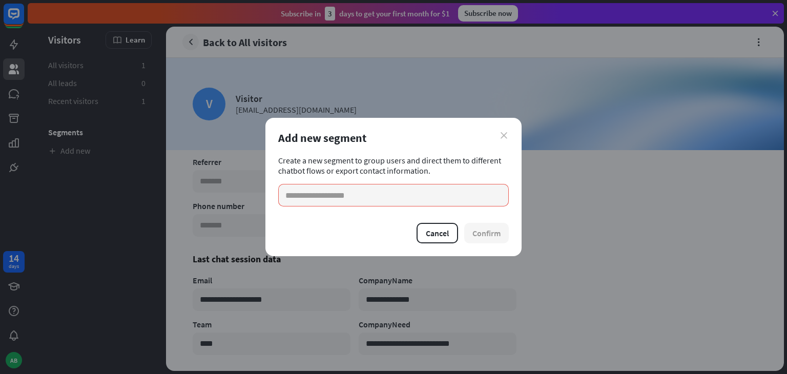
click at [502, 134] on icon "close" at bounding box center [503, 135] width 7 height 7
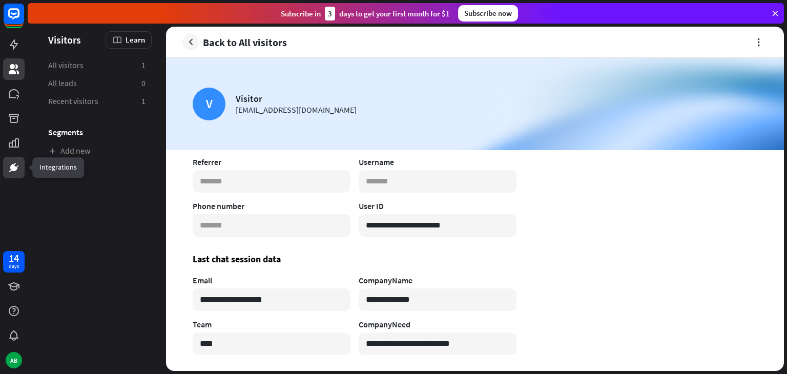
click at [14, 161] on icon at bounding box center [14, 167] width 12 height 12
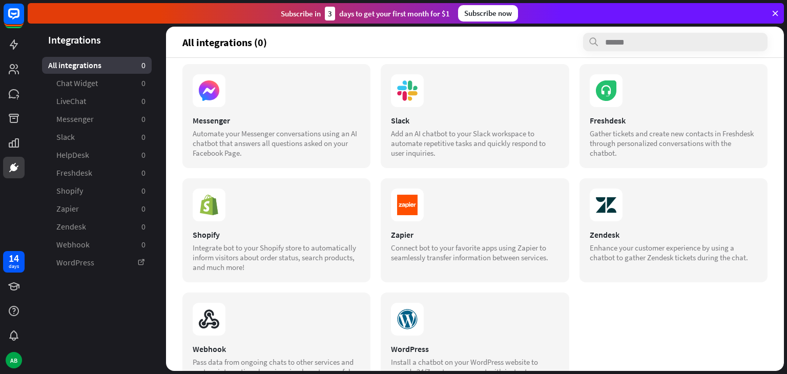
scroll to position [125, 0]
click at [12, 142] on icon at bounding box center [14, 142] width 10 height 9
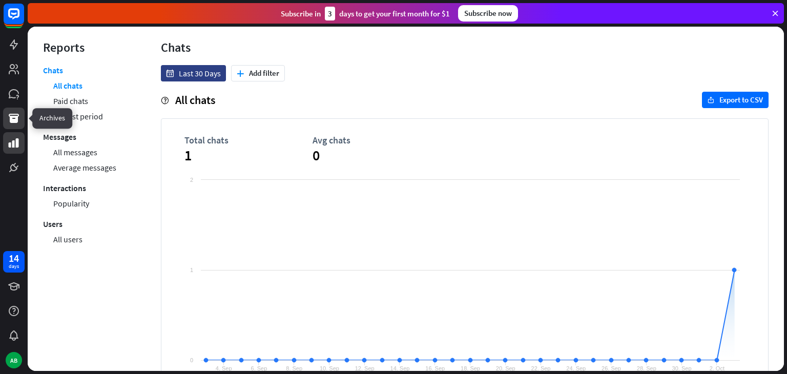
click at [18, 122] on icon at bounding box center [14, 118] width 12 height 12
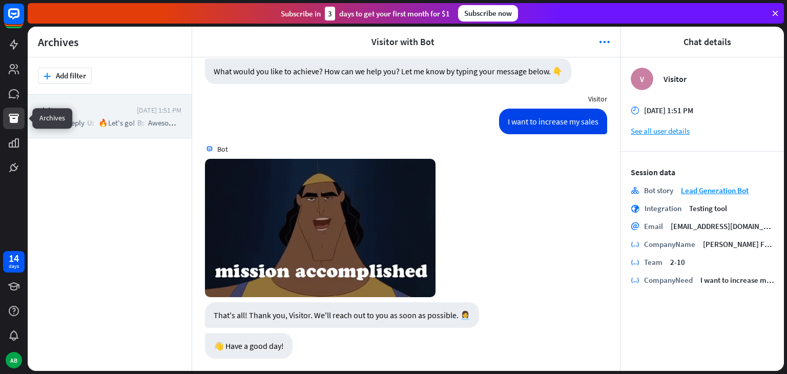
scroll to position [619, 0]
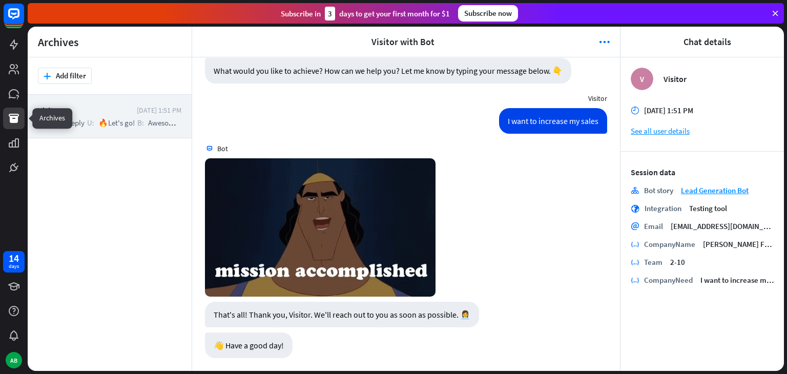
click at [17, 110] on link at bounding box center [14, 119] width 22 height 22
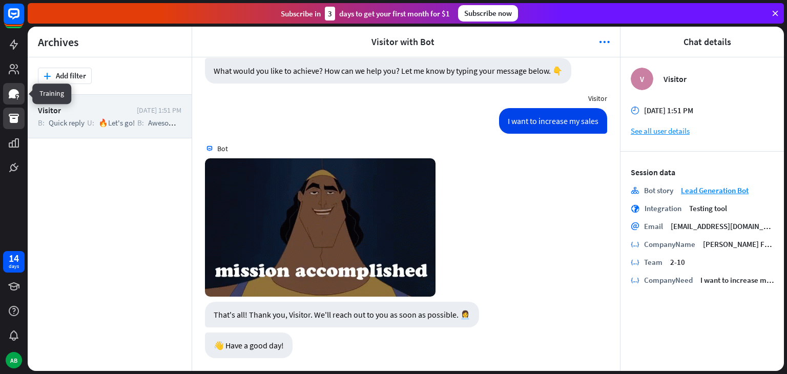
scroll to position [619, 0]
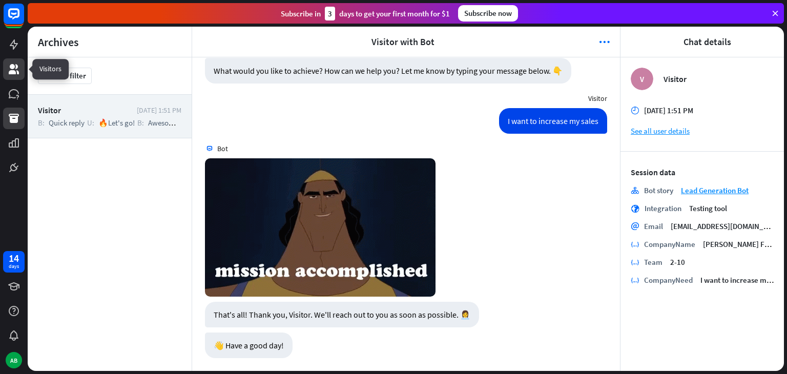
click at [16, 77] on link at bounding box center [14, 69] width 22 height 22
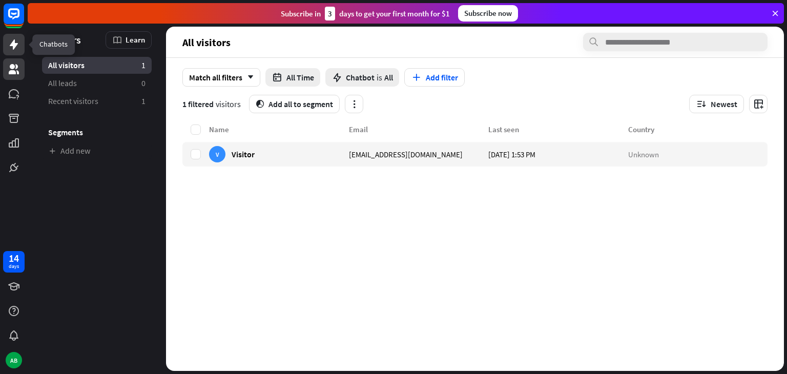
click at [16, 50] on icon at bounding box center [14, 44] width 12 height 12
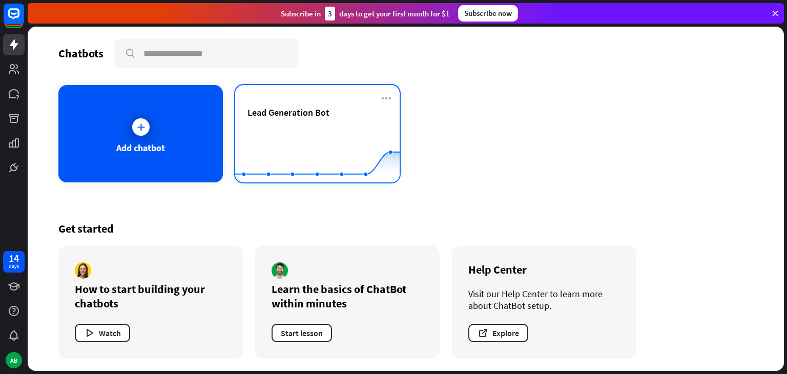
click at [241, 109] on div "Lead Generation Bot Created with Highcharts 10.1.0 0 1 2" at bounding box center [317, 133] width 164 height 97
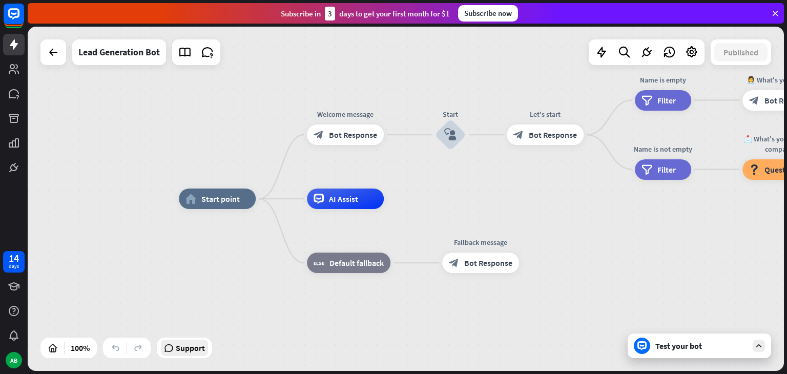
click at [184, 349] on span "Support" at bounding box center [190, 348] width 29 height 16
click at [209, 50] on icon at bounding box center [207, 52] width 13 height 13
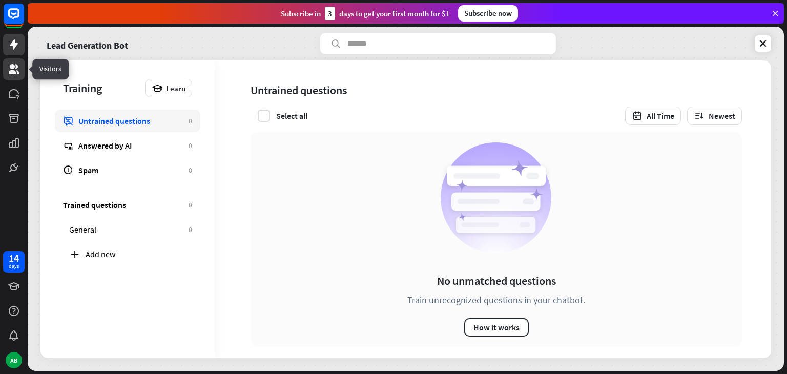
click at [21, 75] on link at bounding box center [14, 69] width 22 height 22
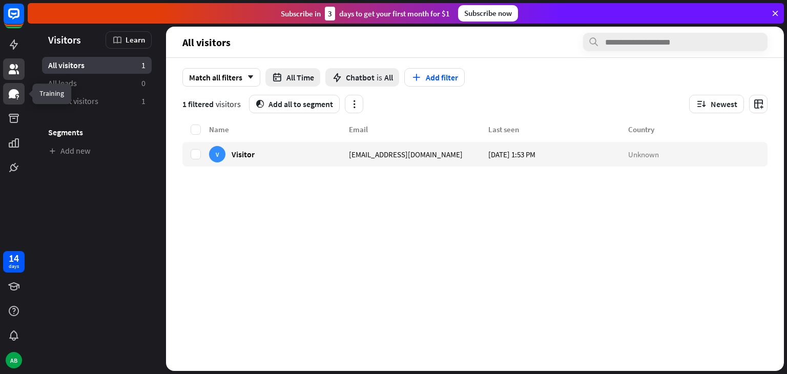
click at [24, 93] on link at bounding box center [14, 94] width 22 height 22
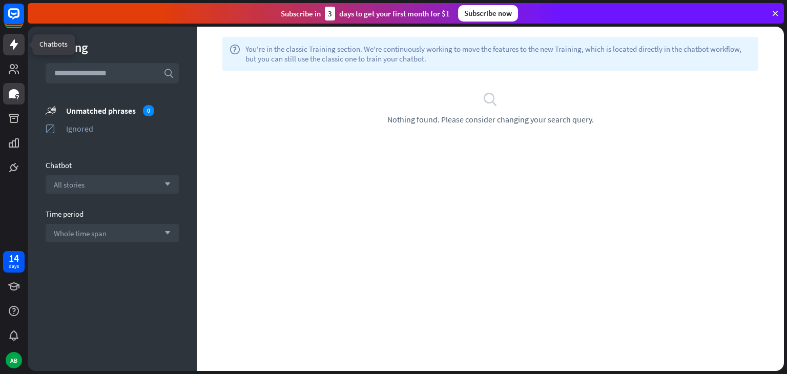
click at [14, 39] on icon at bounding box center [14, 44] width 12 height 12
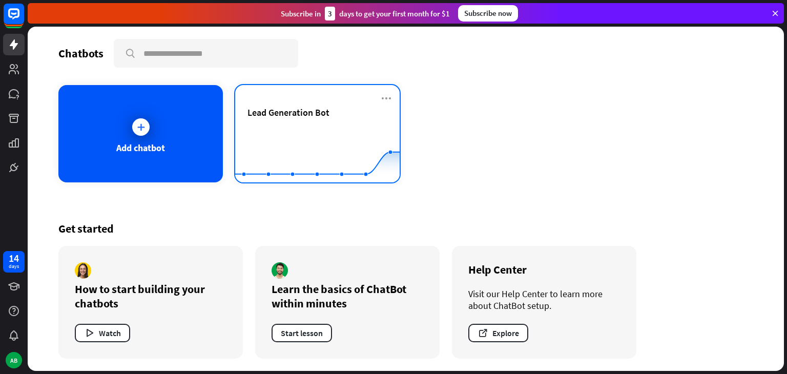
click at [340, 116] on div "Lead Generation Bot" at bounding box center [317, 113] width 140 height 12
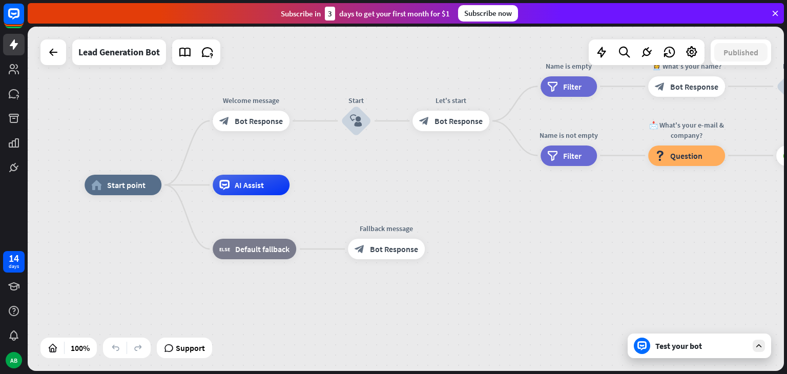
drag, startPoint x: 524, startPoint y: 193, endPoint x: 393, endPoint y: 184, distance: 130.9
click at [393, 184] on div "home_2 Start point Welcome message block_bot_response Bot Response Start block_…" at bounding box center [406, 199] width 756 height 344
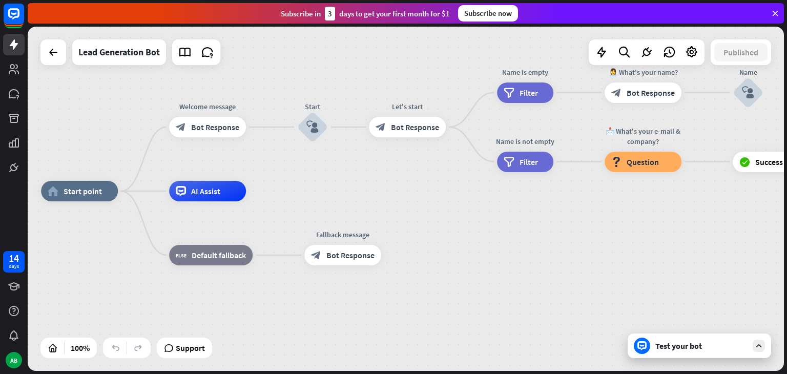
click at [699, 353] on div "Test your bot" at bounding box center [699, 345] width 143 height 25
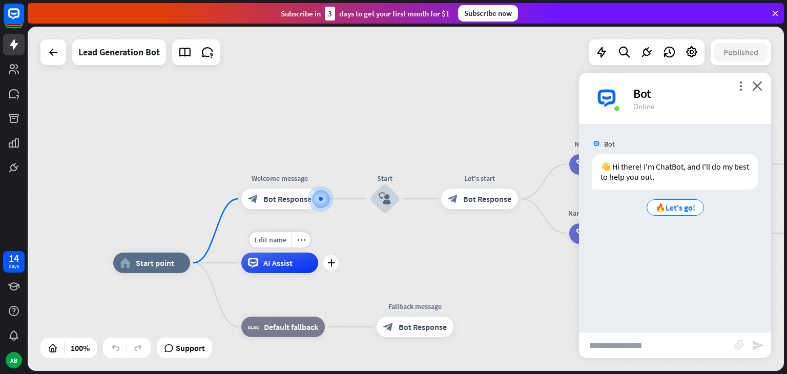
click at [301, 266] on div "AI Assist" at bounding box center [279, 263] width 77 height 20
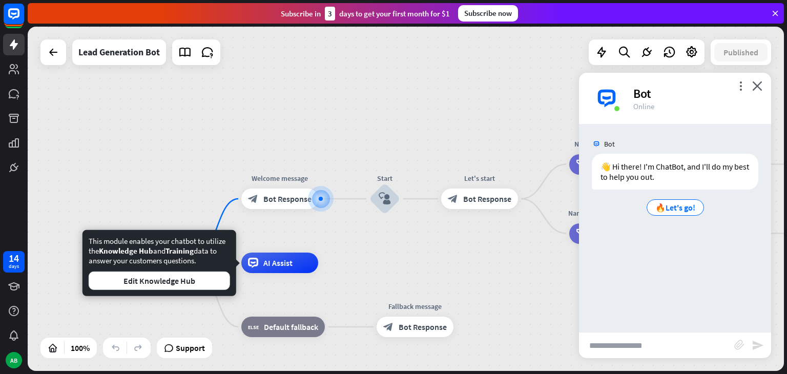
click at [365, 241] on div "home_2 Start point Edit name more_horiz Welcome message block_bot_response Bot …" at bounding box center [406, 199] width 756 height 344
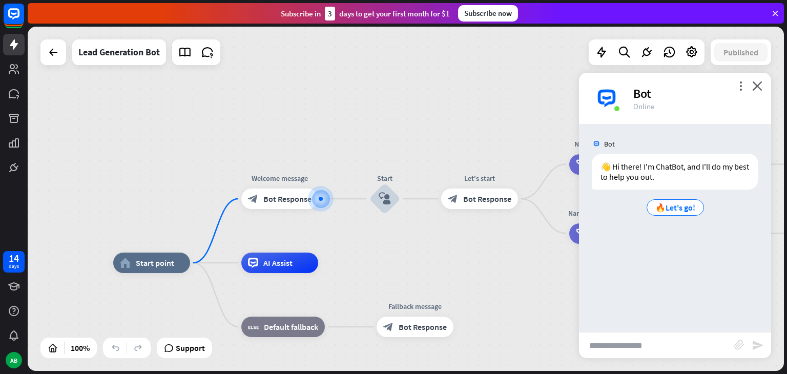
click at [630, 336] on input "text" at bounding box center [656, 345] width 155 height 26
click at [688, 203] on span "🔥Let's go!" at bounding box center [675, 207] width 40 height 10
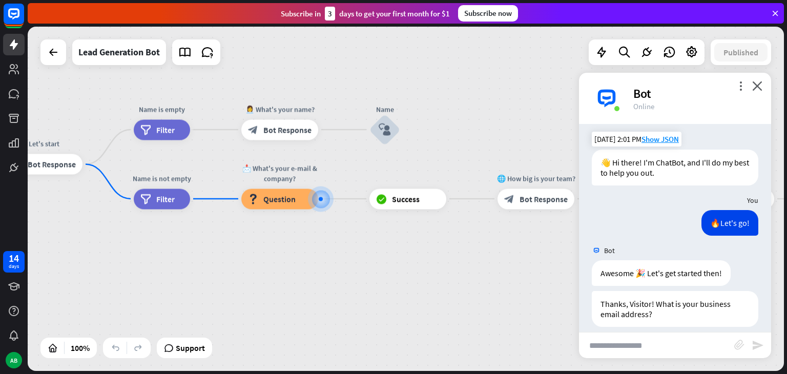
scroll to position [14, 0]
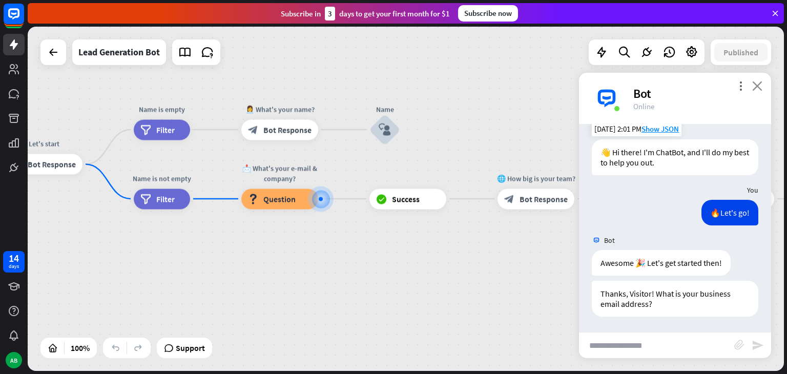
click at [758, 87] on icon "close" at bounding box center [757, 86] width 10 height 10
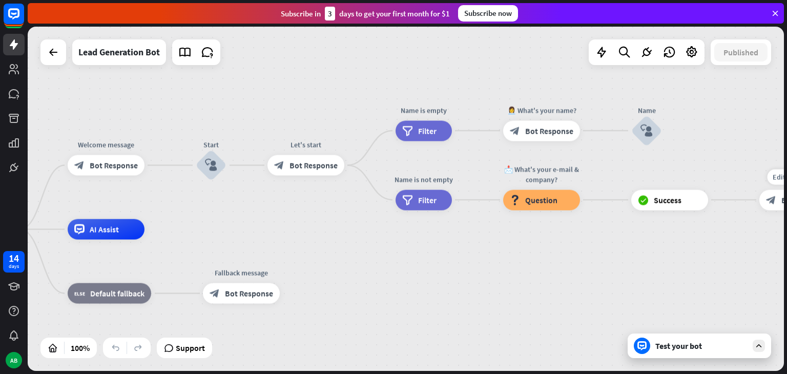
drag, startPoint x: 485, startPoint y: 226, endPoint x: 747, endPoint y: 227, distance: 261.8
click at [759, 210] on div "Edit name more_horiz plus block_bot_response Bot Response" at bounding box center [797, 200] width 77 height 20
click at [8, 169] on icon at bounding box center [14, 167] width 12 height 12
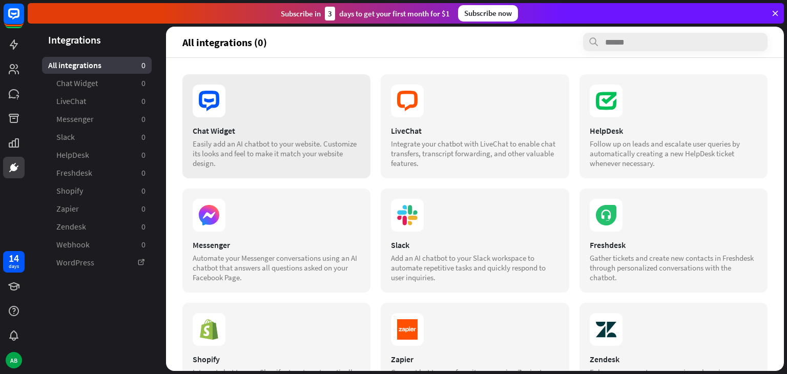
click at [246, 130] on div "Chat Widget" at bounding box center [277, 131] width 168 height 10
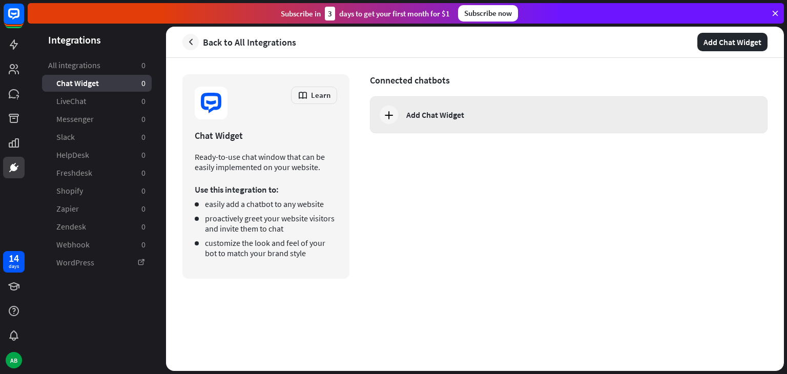
click at [425, 111] on div "Add Chat Widget" at bounding box center [435, 115] width 58 height 10
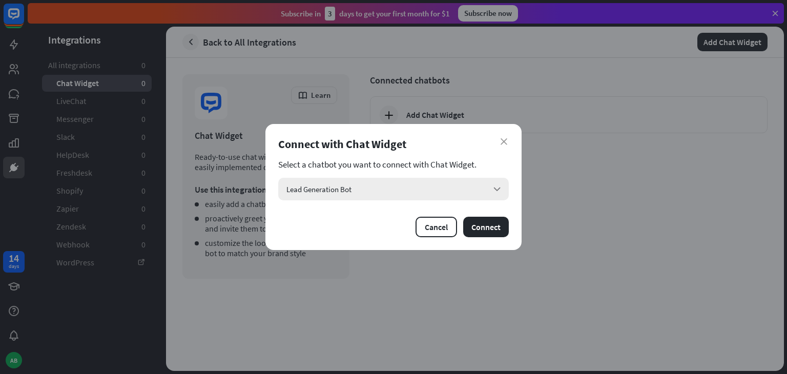
click at [466, 191] on div "Lead Generation Bot arrow_down" at bounding box center [393, 189] width 231 height 23
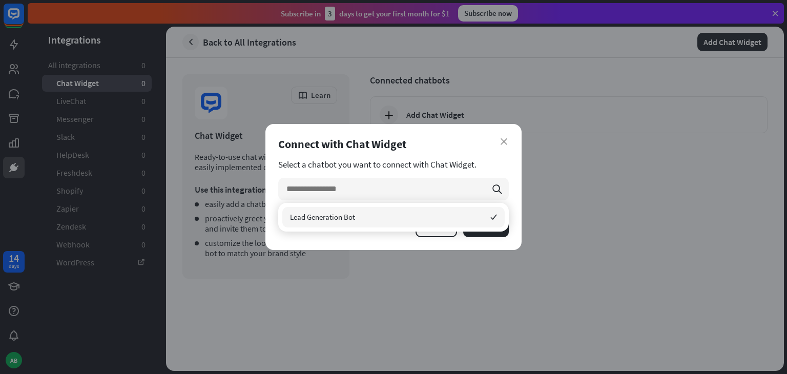
click at [388, 227] on div "Lead Generation Bot checked" at bounding box center [393, 217] width 231 height 29
click at [392, 223] on div "Lead Generation Bot checked" at bounding box center [393, 217] width 222 height 20
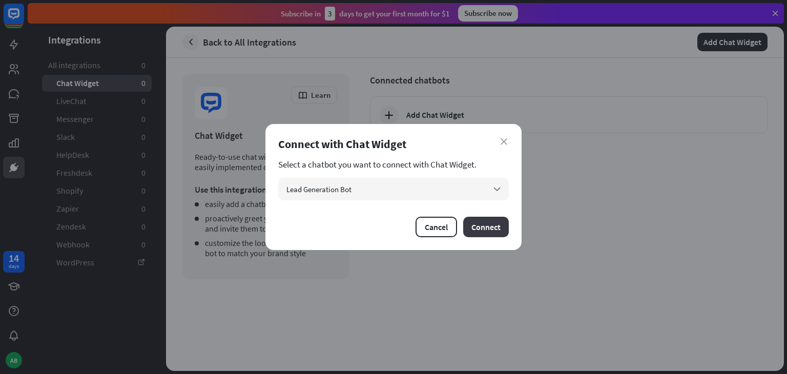
click at [473, 224] on button "Connect" at bounding box center [486, 227] width 46 height 20
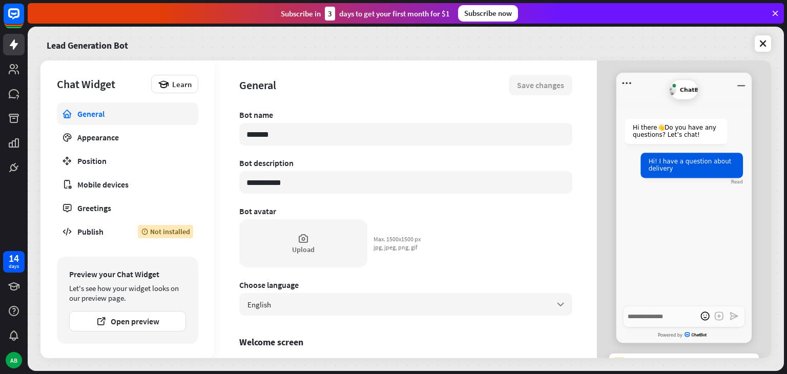
type textarea "*"
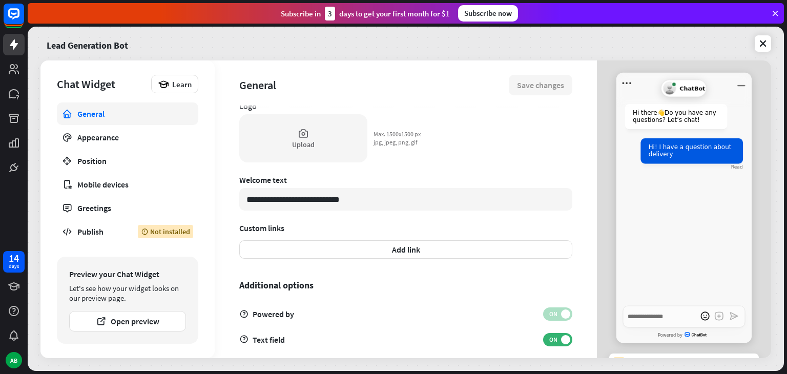
scroll to position [297, 0]
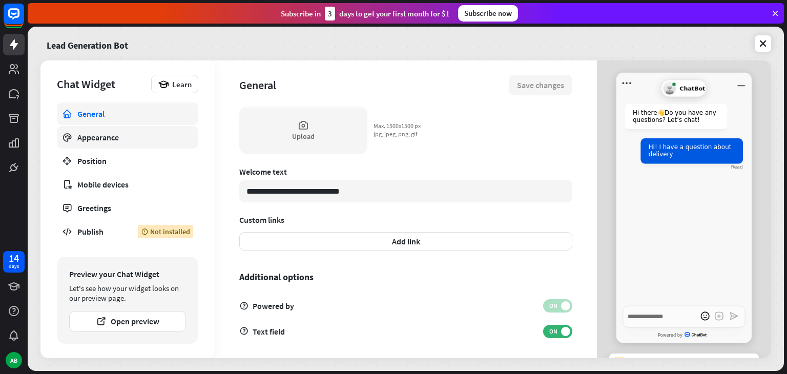
click at [146, 144] on link "Appearance" at bounding box center [127, 137] width 141 height 23
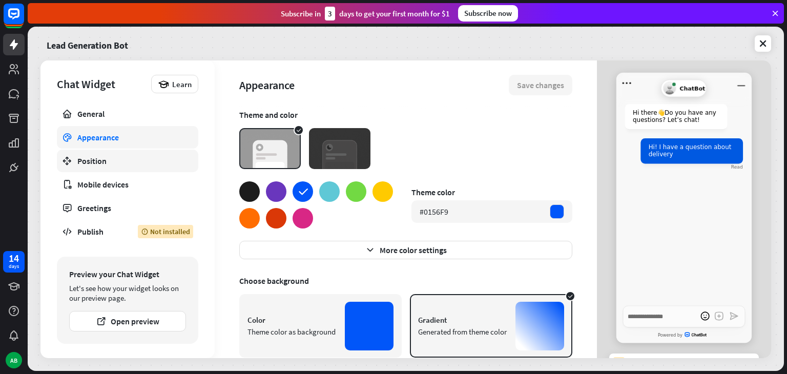
click at [149, 158] on div "Position" at bounding box center [127, 161] width 100 height 10
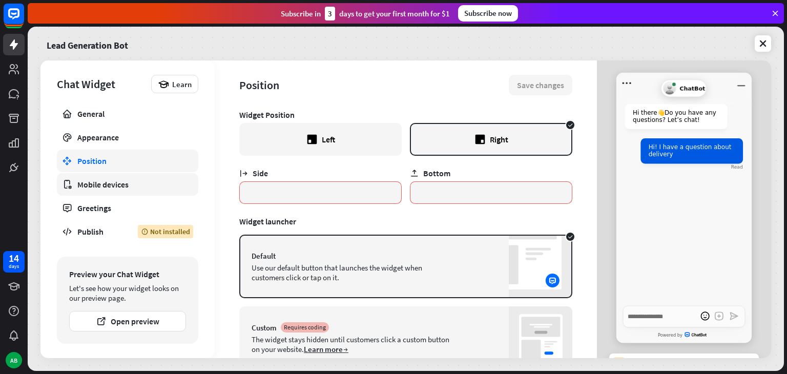
click at [153, 180] on div "Mobile devices" at bounding box center [127, 184] width 100 height 10
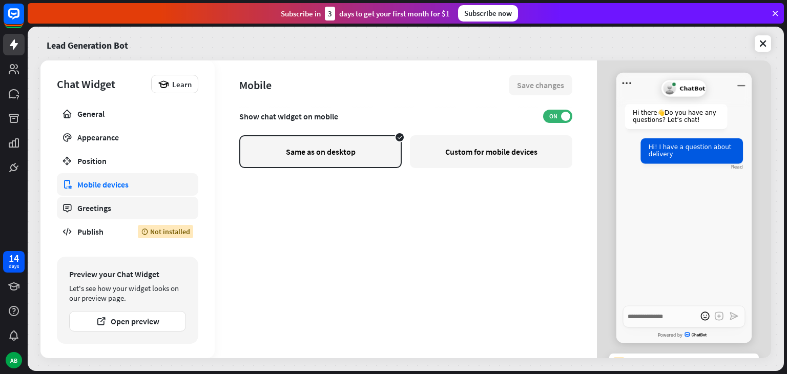
click at [152, 203] on div "Greetings" at bounding box center [127, 208] width 100 height 10
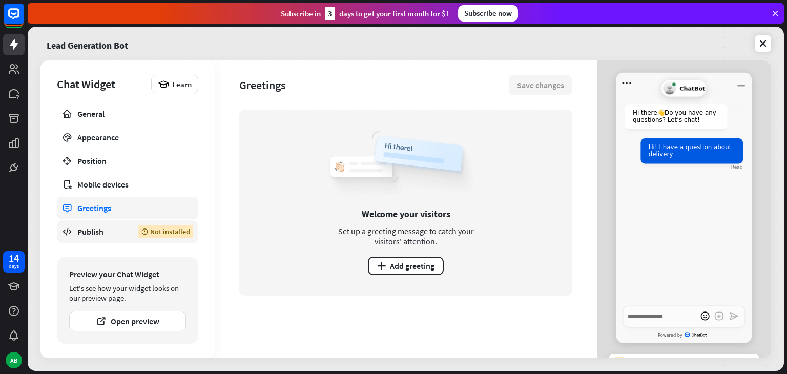
click at [122, 236] on div "Publish" at bounding box center [99, 231] width 45 height 10
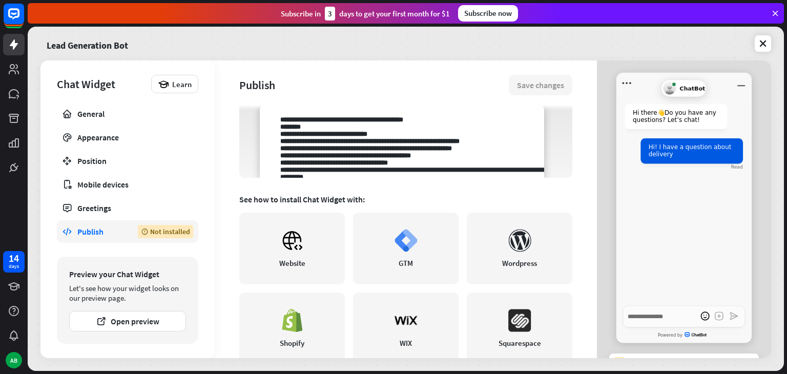
scroll to position [100, 0]
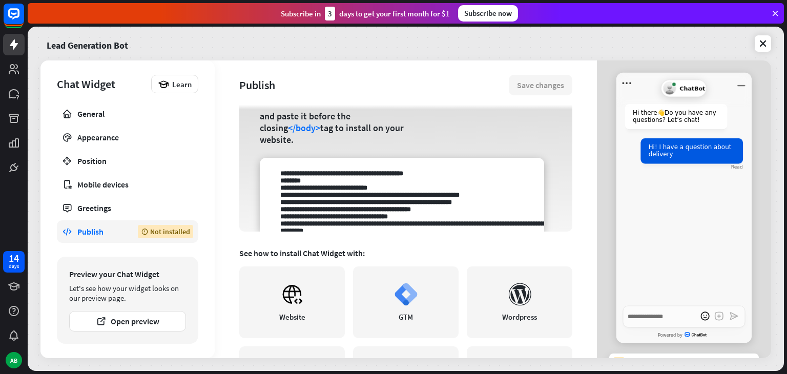
drag, startPoint x: 278, startPoint y: 174, endPoint x: 466, endPoint y: 197, distance: 189.5
click at [466, 197] on textarea at bounding box center [402, 195] width 284 height 74
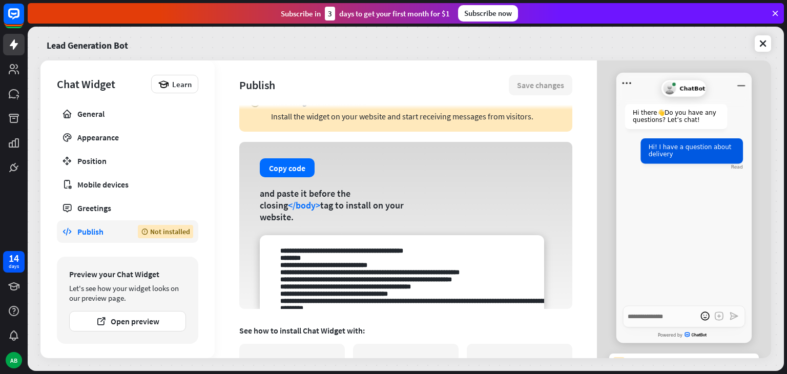
scroll to position [0, 0]
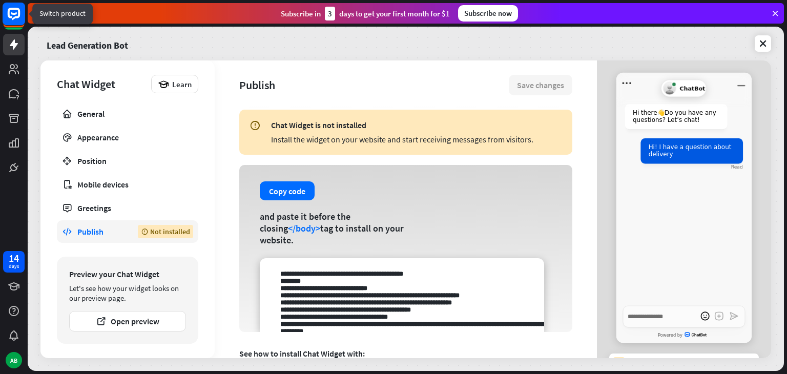
click at [12, 19] on icon at bounding box center [14, 14] width 12 height 12
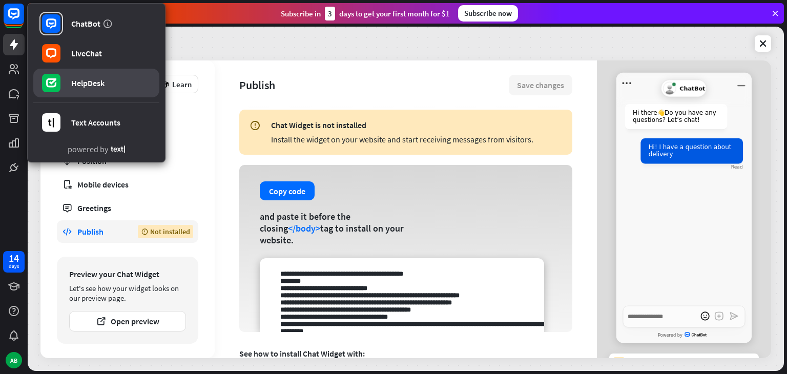
click at [109, 85] on link "HelpDesk" at bounding box center [96, 83] width 126 height 29
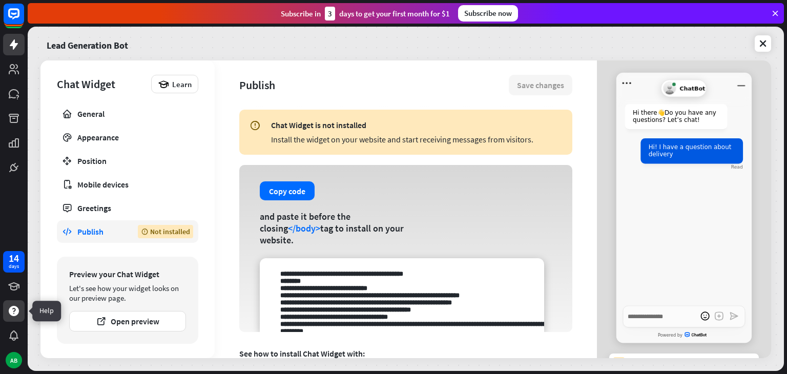
click at [13, 307] on icon at bounding box center [14, 311] width 10 height 10
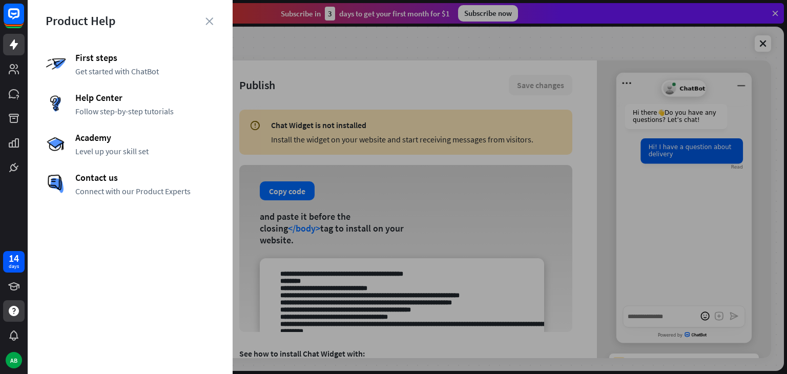
click at [215, 19] on div "Product Help First steps Get started with ChatBot Help Center Follow step-by-st…" at bounding box center [130, 187] width 205 height 374
click at [206, 19] on icon "close" at bounding box center [209, 21] width 8 height 8
